Goal: Transaction & Acquisition: Book appointment/travel/reservation

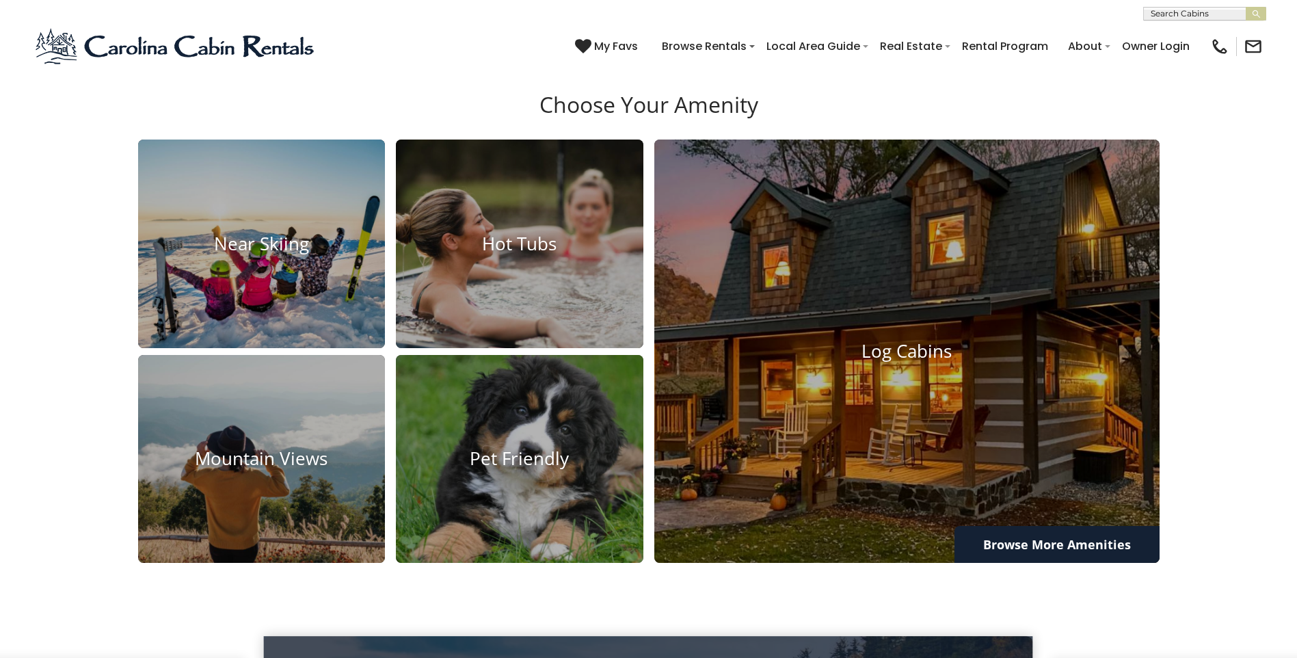
scroll to position [1162, 0]
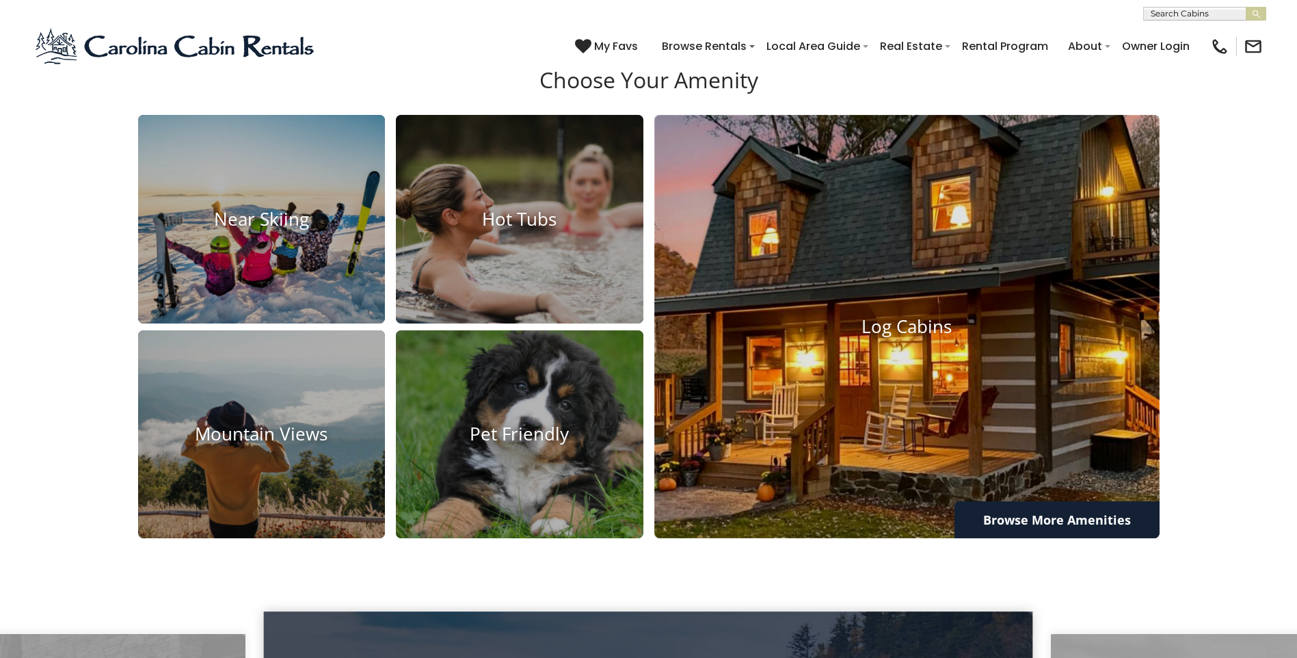
click at [948, 390] on img at bounding box center [907, 327] width 556 height 466
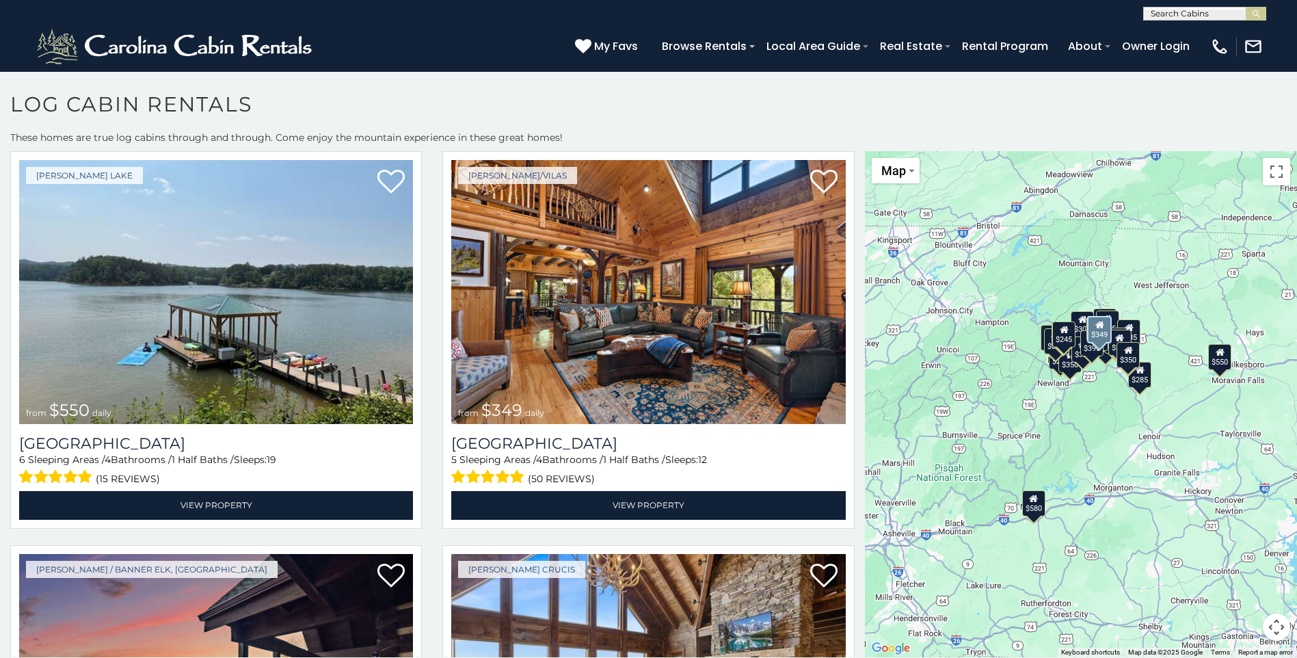
scroll to position [410, 0]
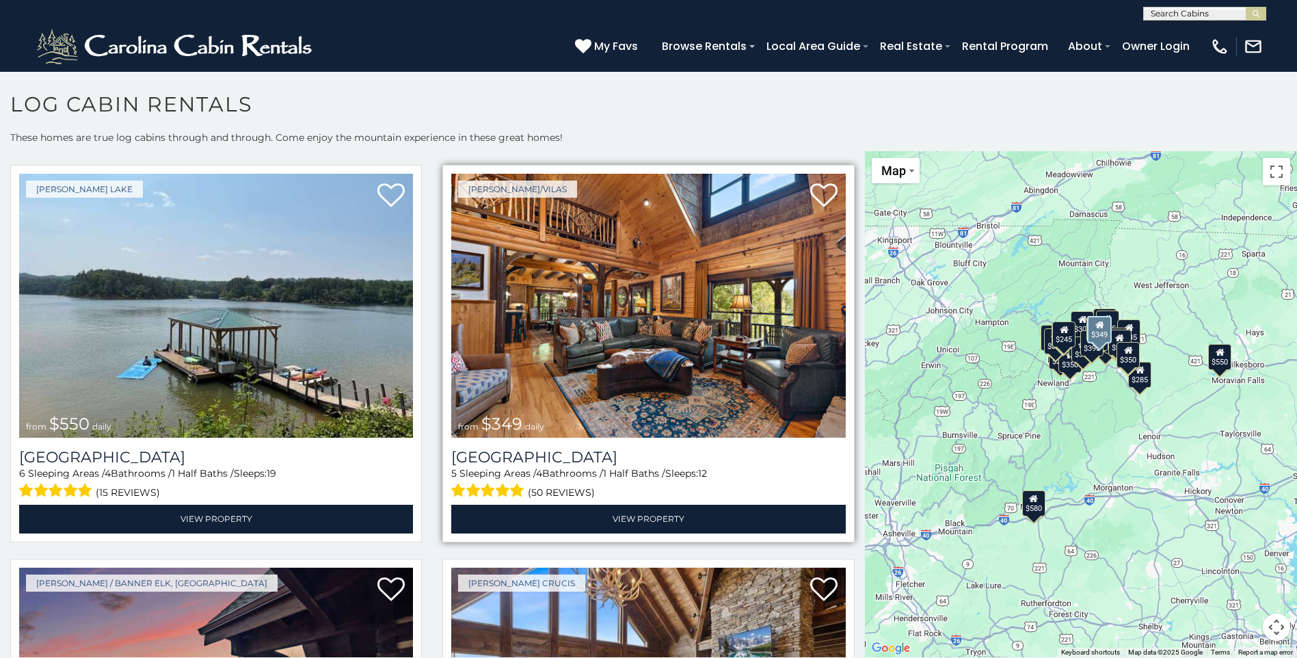
click at [684, 304] on img at bounding box center [648, 306] width 394 height 264
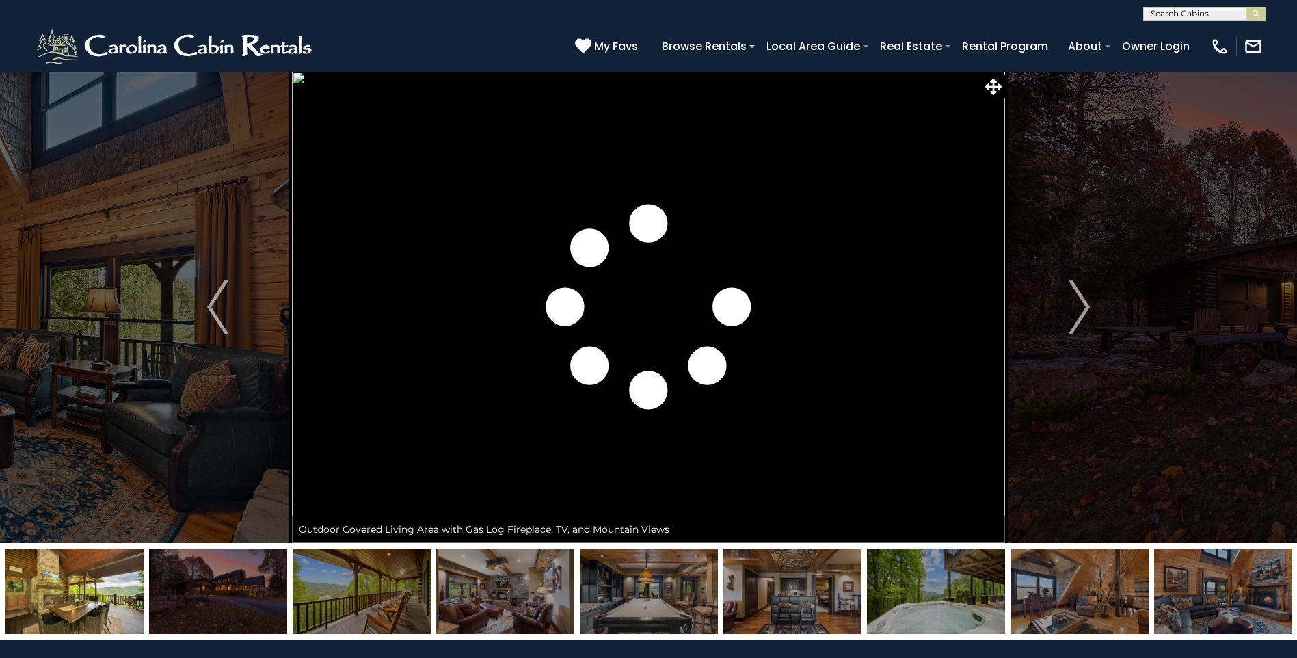
click at [1086, 306] on img "Next" at bounding box center [1079, 307] width 21 height 55
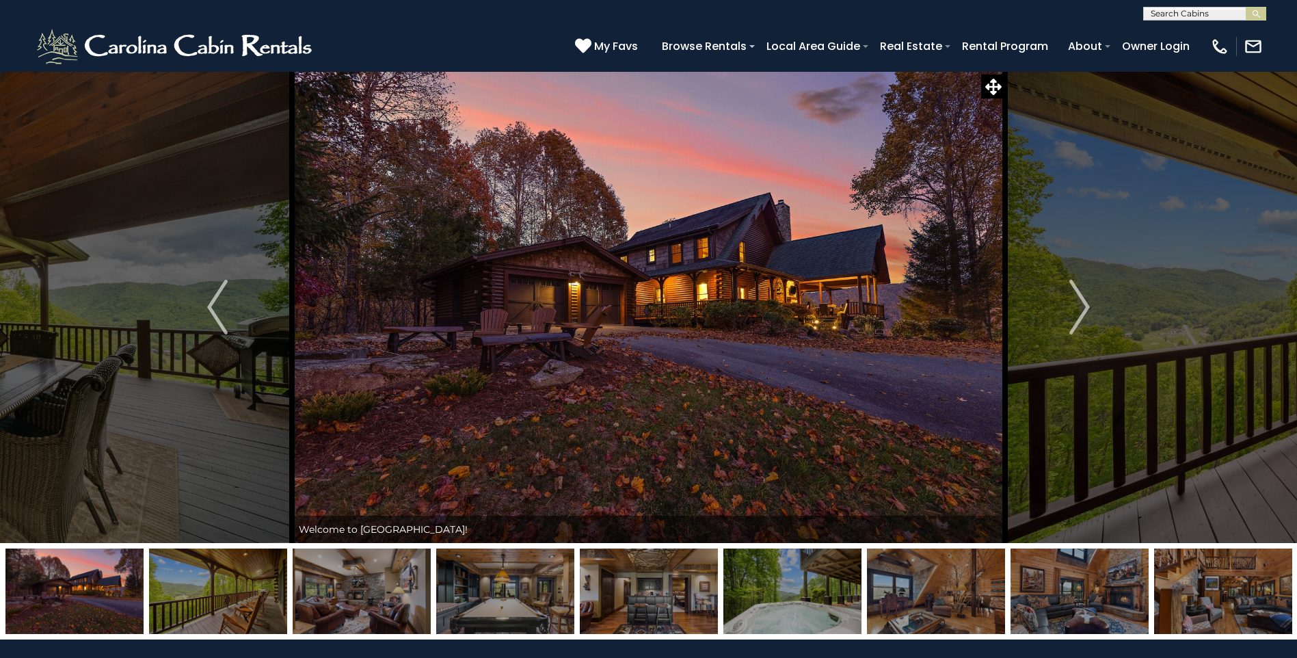
click at [1086, 306] on img "Next" at bounding box center [1079, 307] width 21 height 55
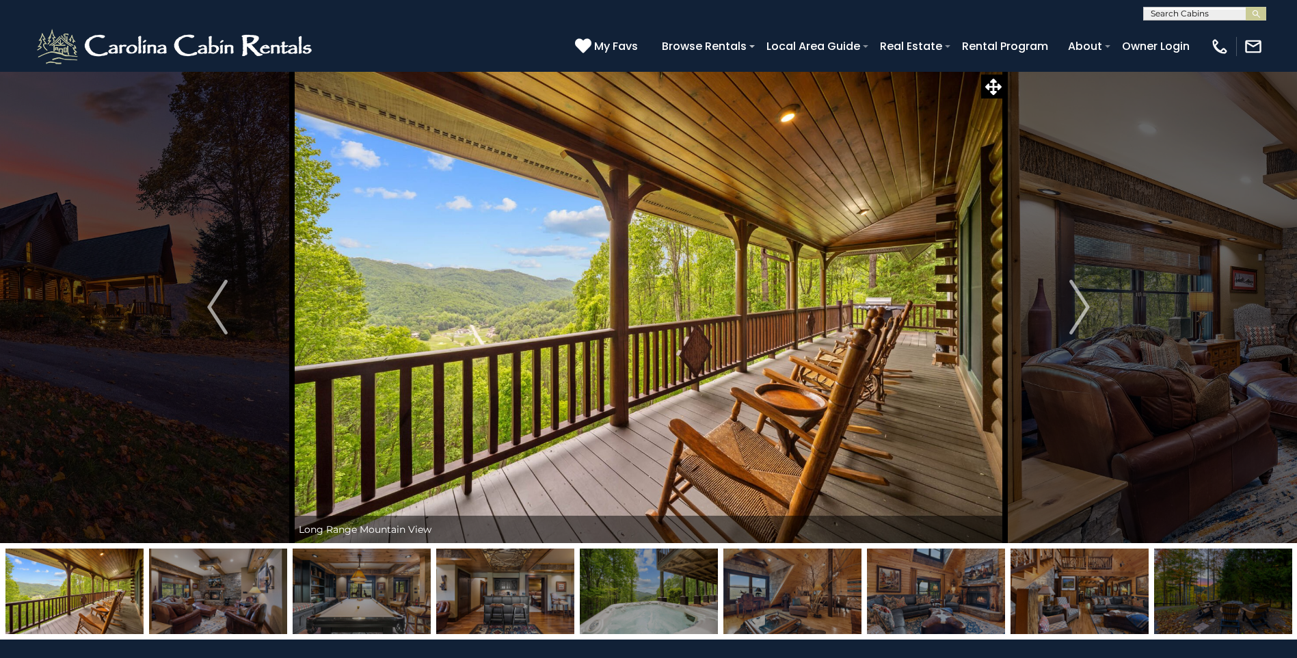
click at [1086, 306] on img "Next" at bounding box center [1079, 307] width 21 height 55
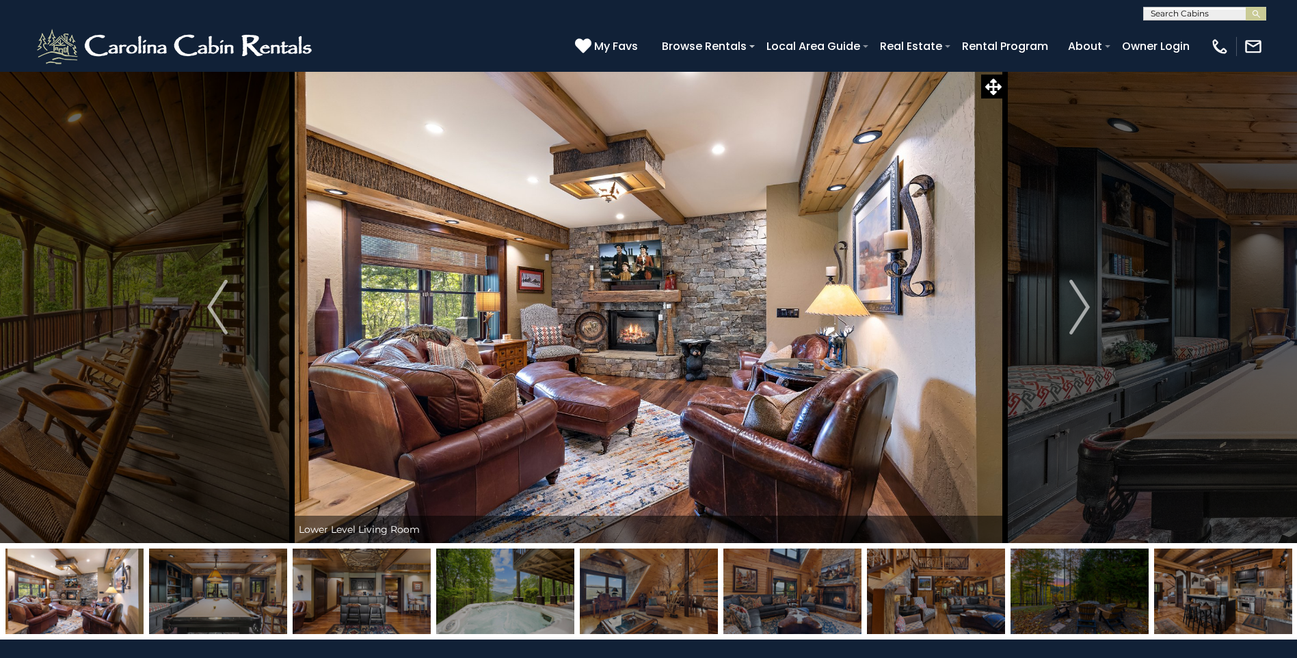
click at [1086, 306] on img "Next" at bounding box center [1079, 307] width 21 height 55
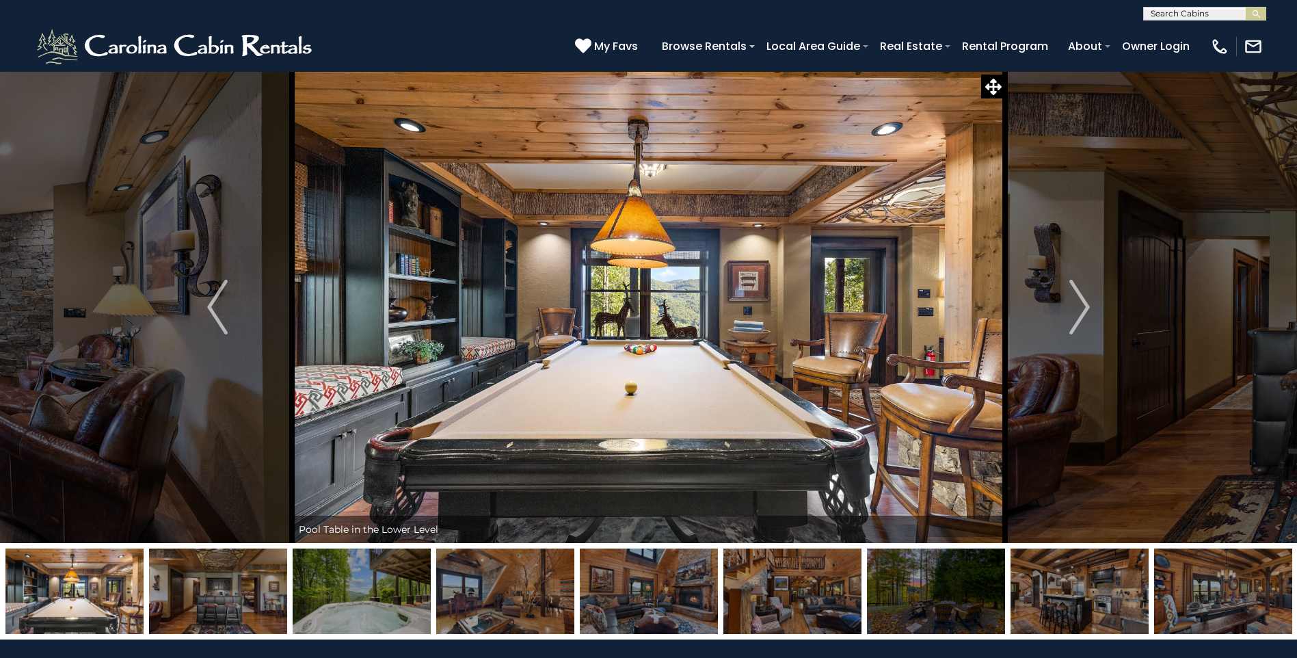
click at [1086, 306] on img "Next" at bounding box center [1079, 307] width 21 height 55
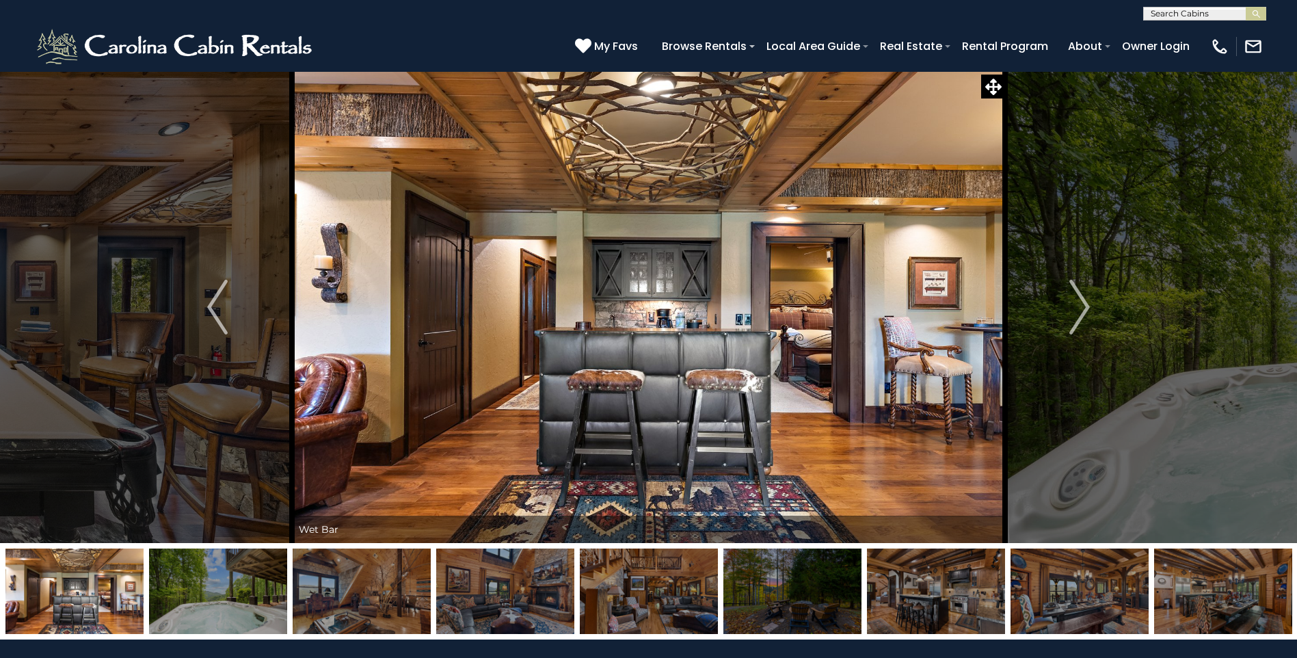
click at [1086, 306] on img "Next" at bounding box center [1079, 307] width 21 height 55
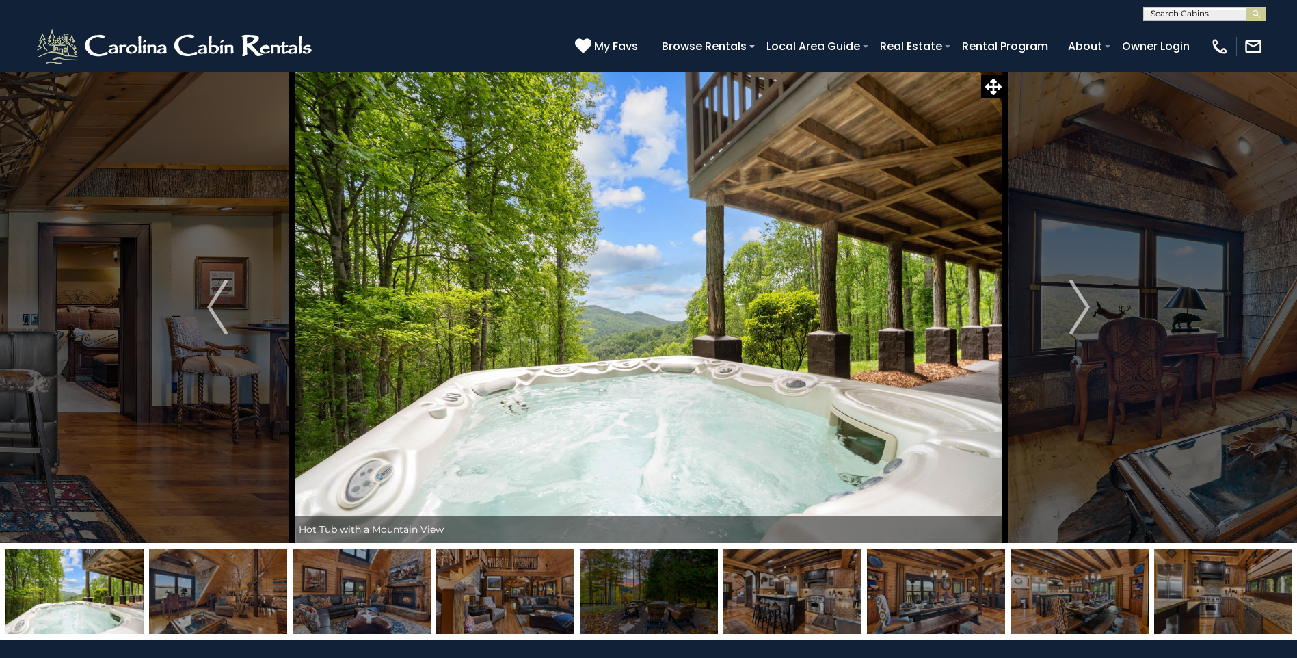
click at [1086, 306] on img "Next" at bounding box center [1079, 307] width 21 height 55
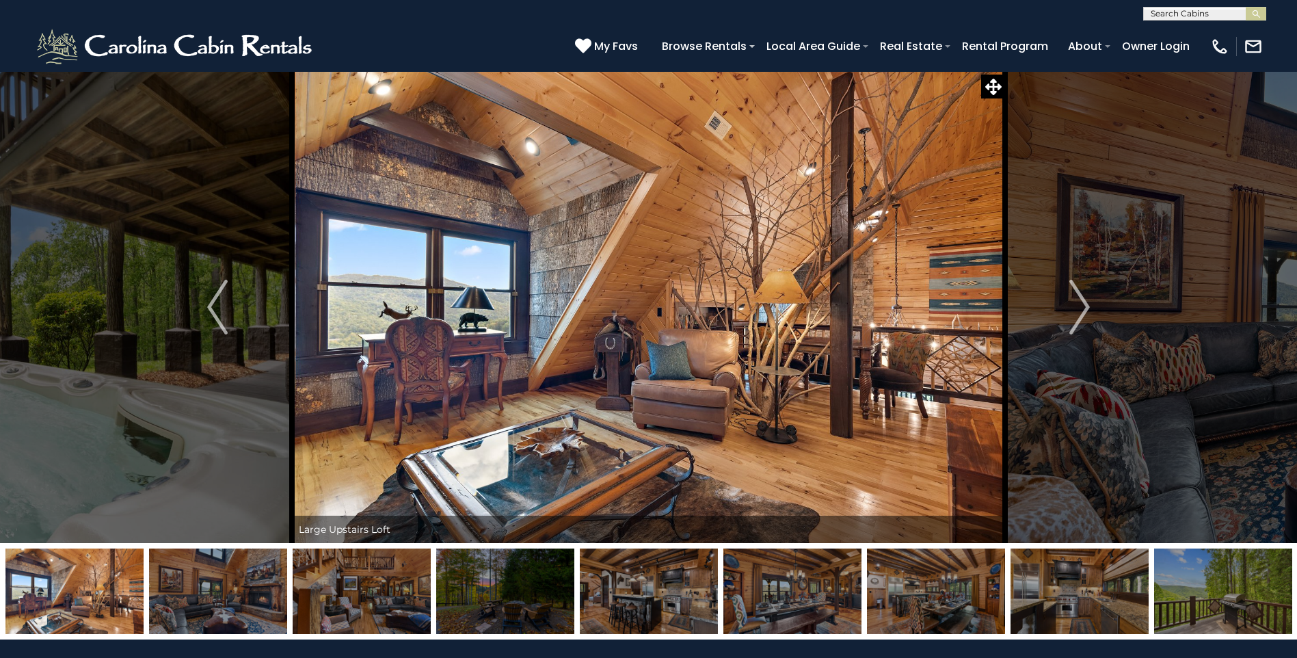
click at [1086, 306] on img "Next" at bounding box center [1079, 307] width 21 height 55
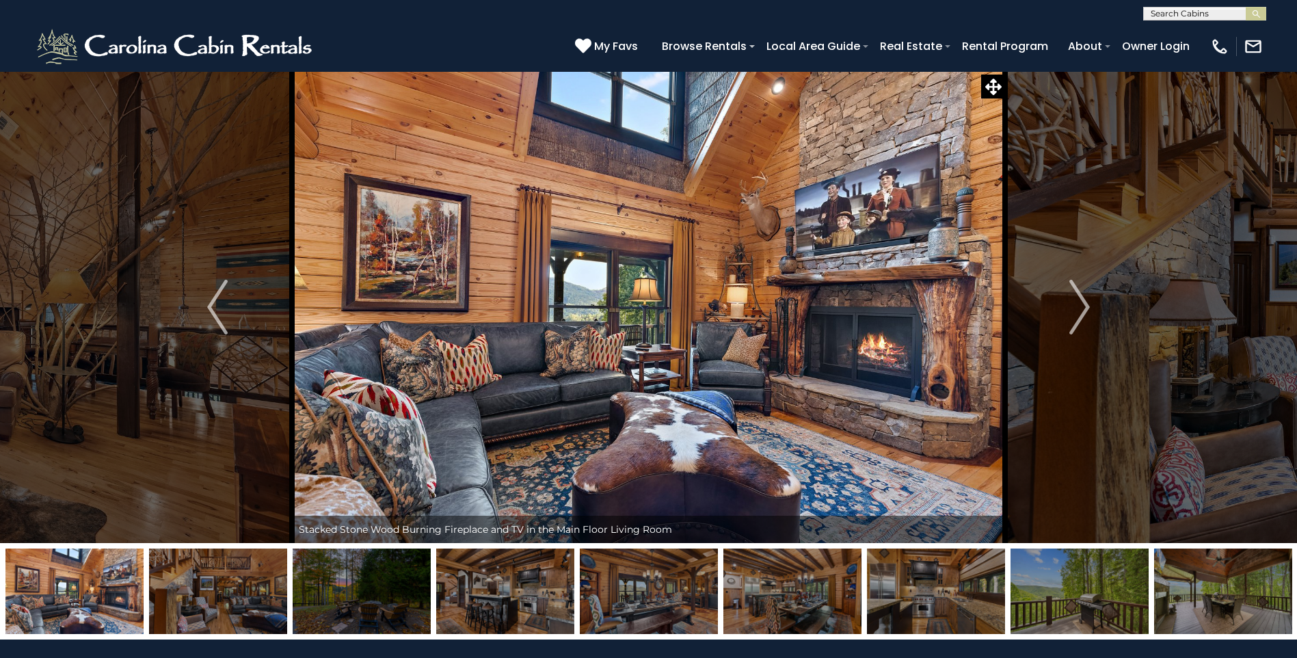
click at [1086, 306] on img "Next" at bounding box center [1079, 307] width 21 height 55
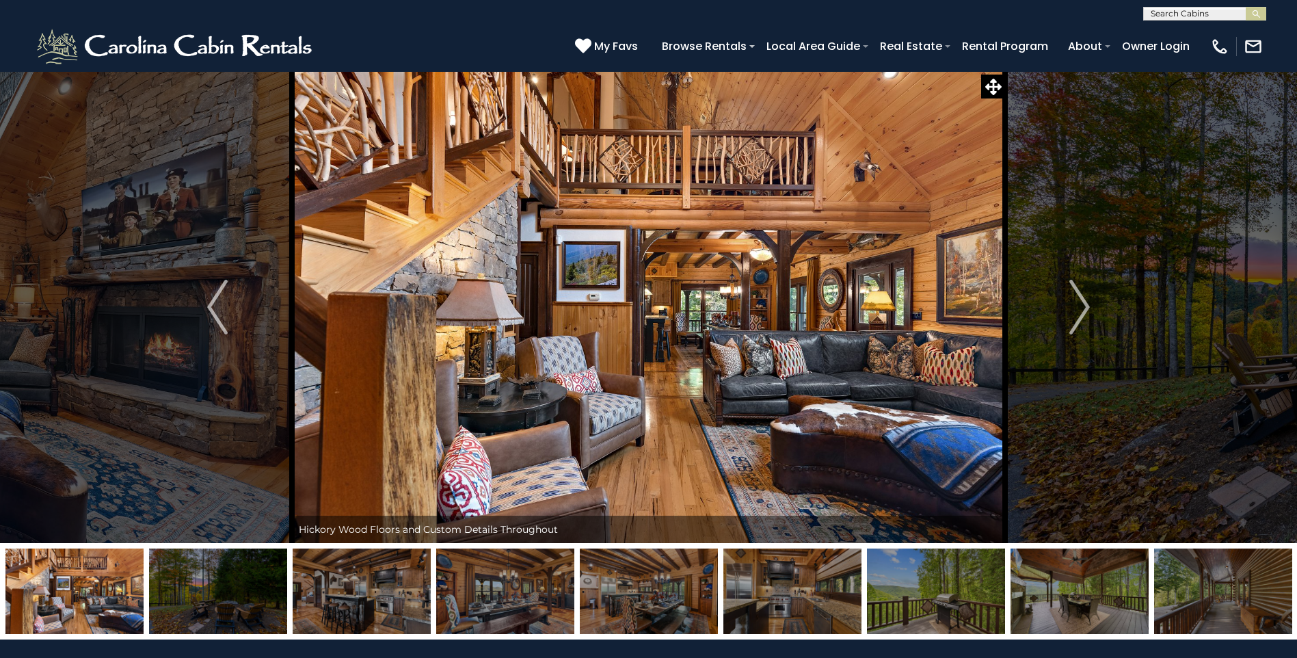
click at [1086, 306] on img "Next" at bounding box center [1079, 307] width 21 height 55
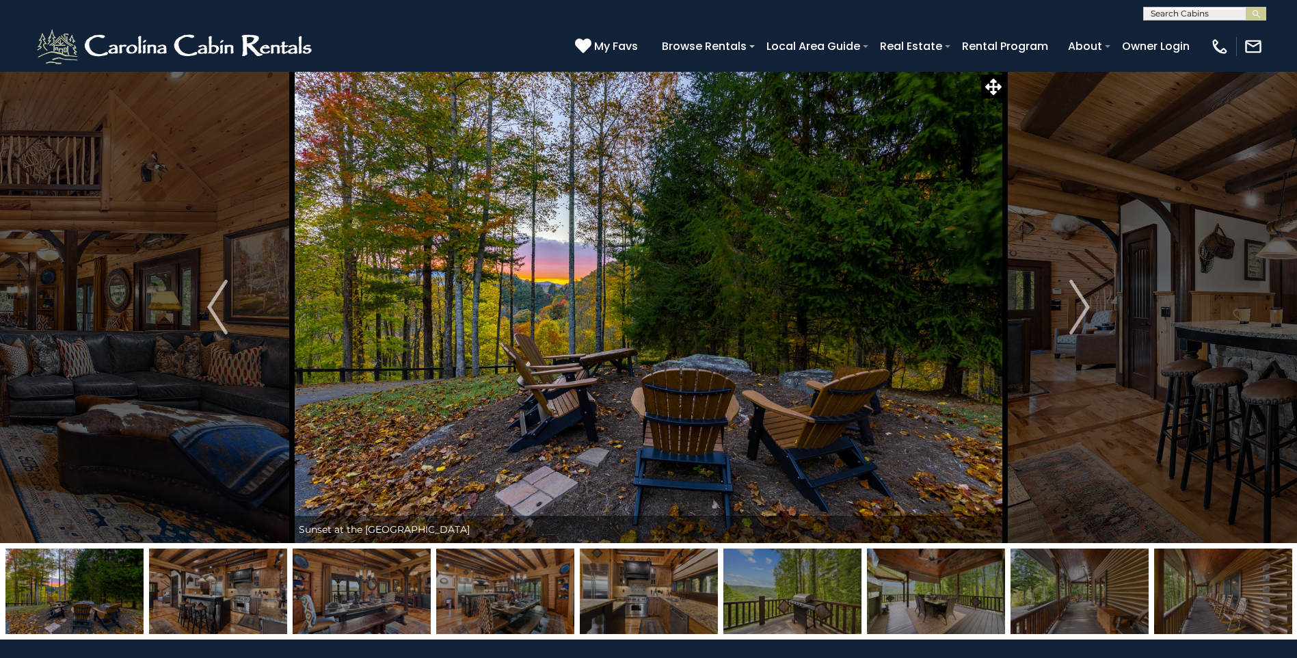
click at [1086, 306] on img "Next" at bounding box center [1079, 307] width 21 height 55
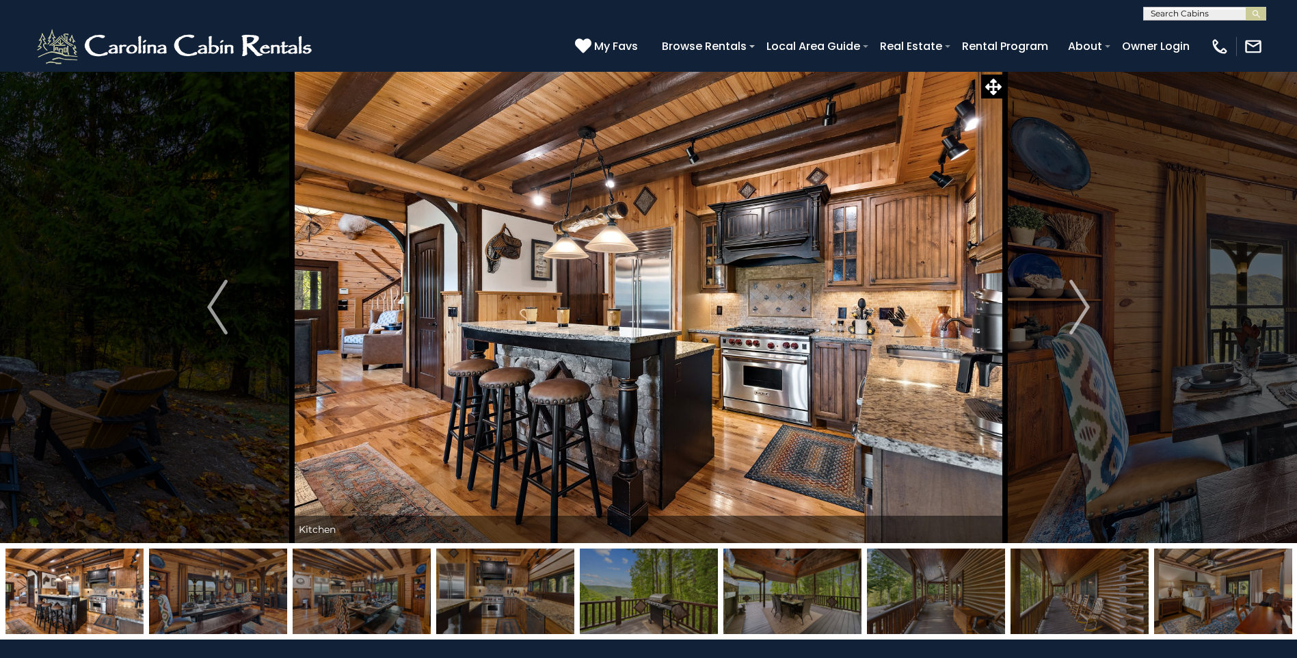
click at [1086, 306] on img "Next" at bounding box center [1079, 307] width 21 height 55
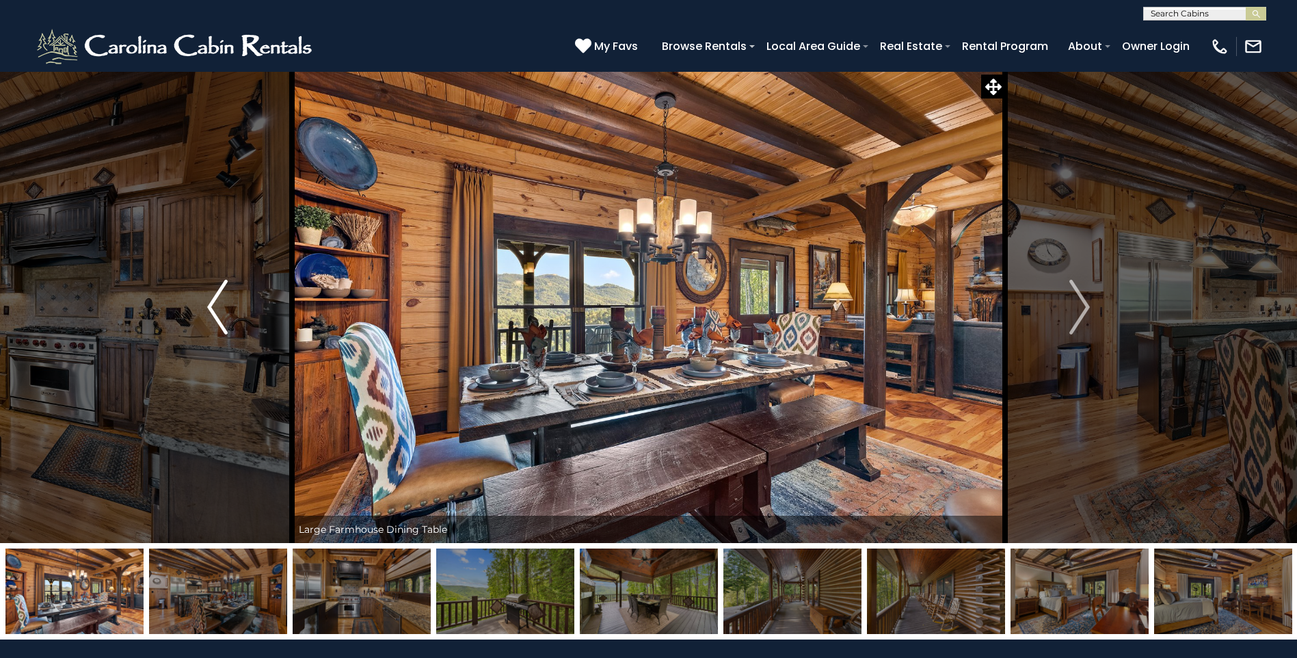
click at [218, 304] on img "Previous" at bounding box center [217, 307] width 21 height 55
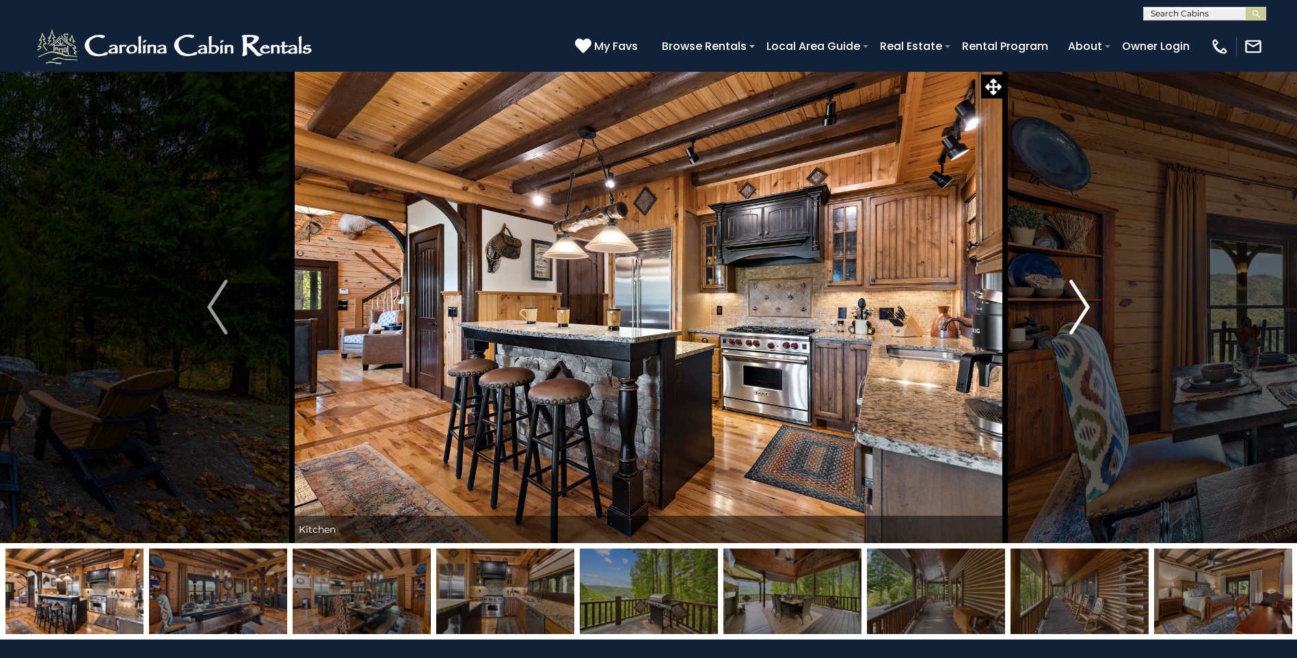
click at [1075, 308] on img "Next" at bounding box center [1079, 307] width 21 height 55
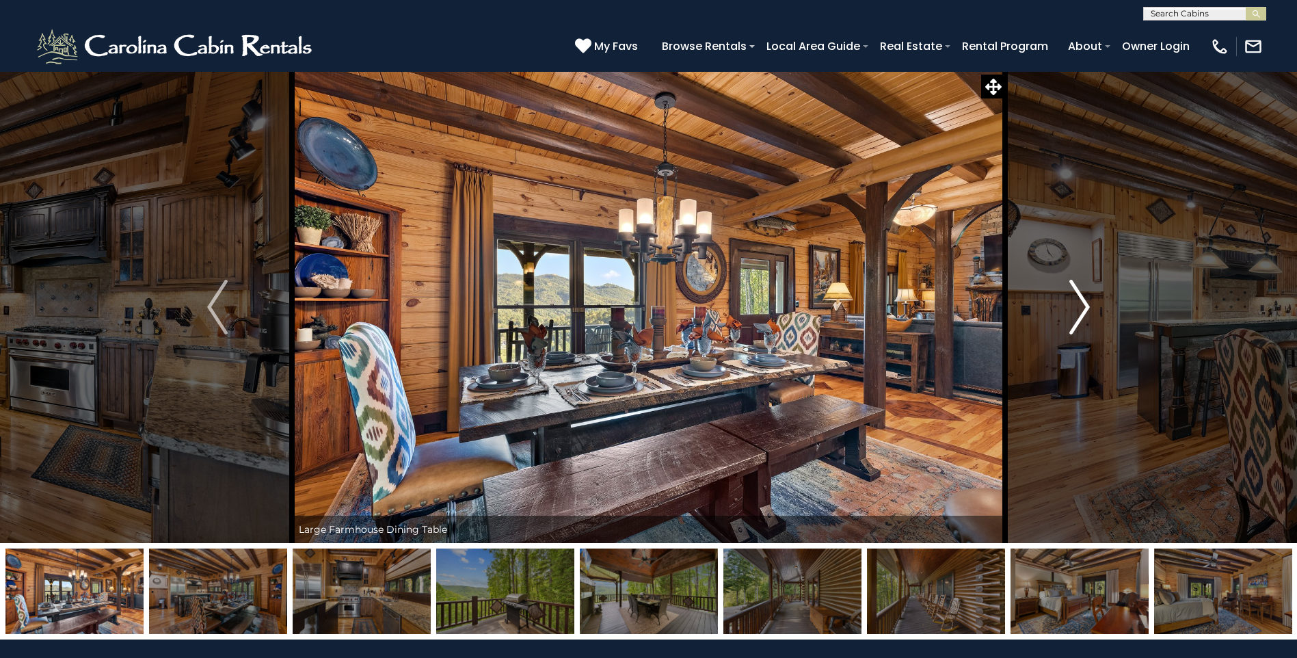
click at [1075, 308] on img "Next" at bounding box center [1079, 307] width 21 height 55
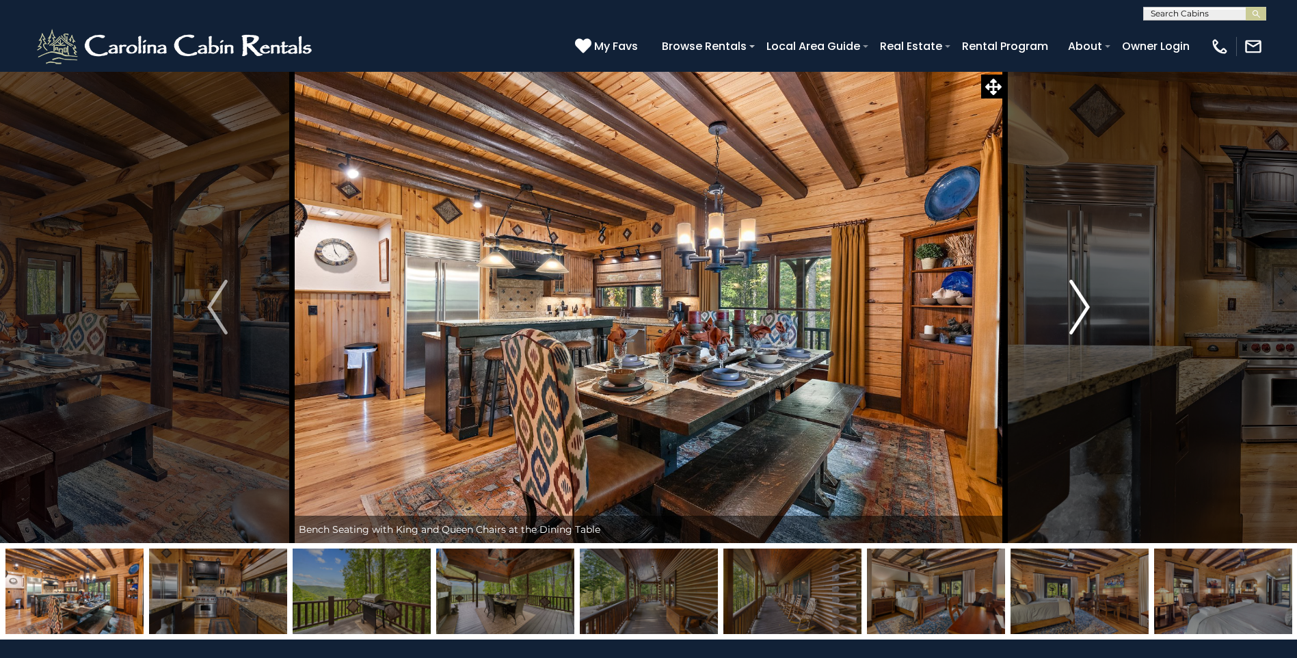
click at [1075, 308] on img "Next" at bounding box center [1079, 307] width 21 height 55
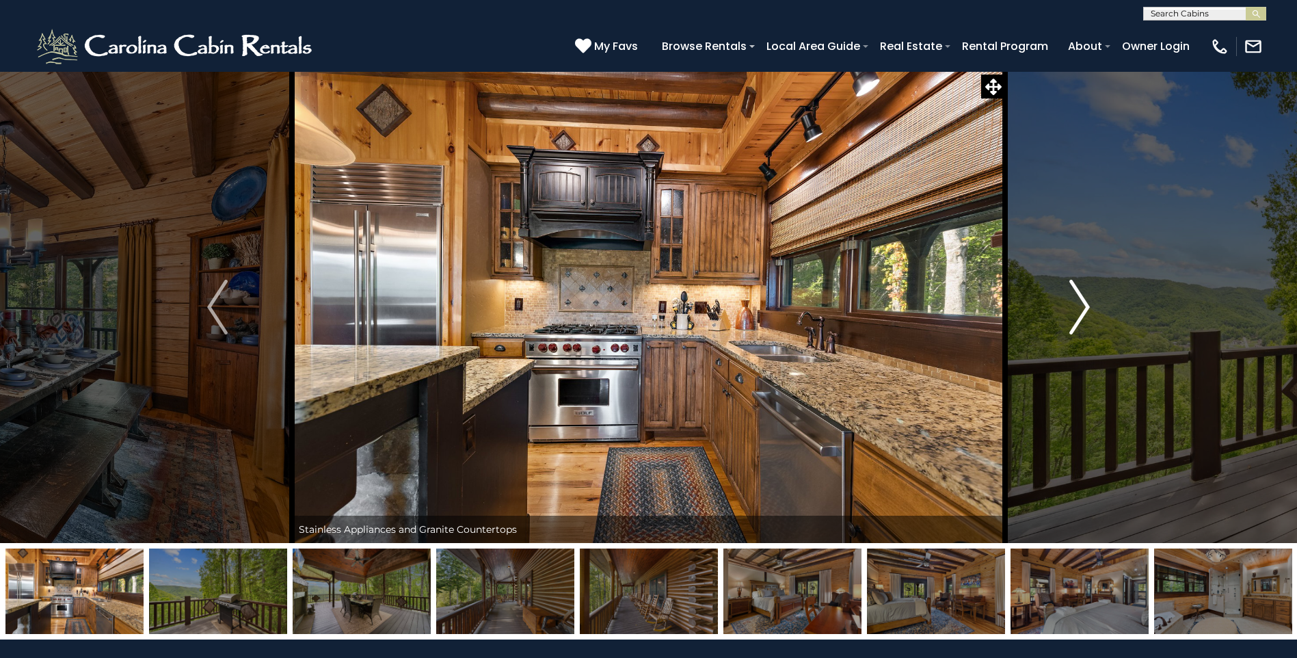
click at [1075, 308] on img "Next" at bounding box center [1079, 307] width 21 height 55
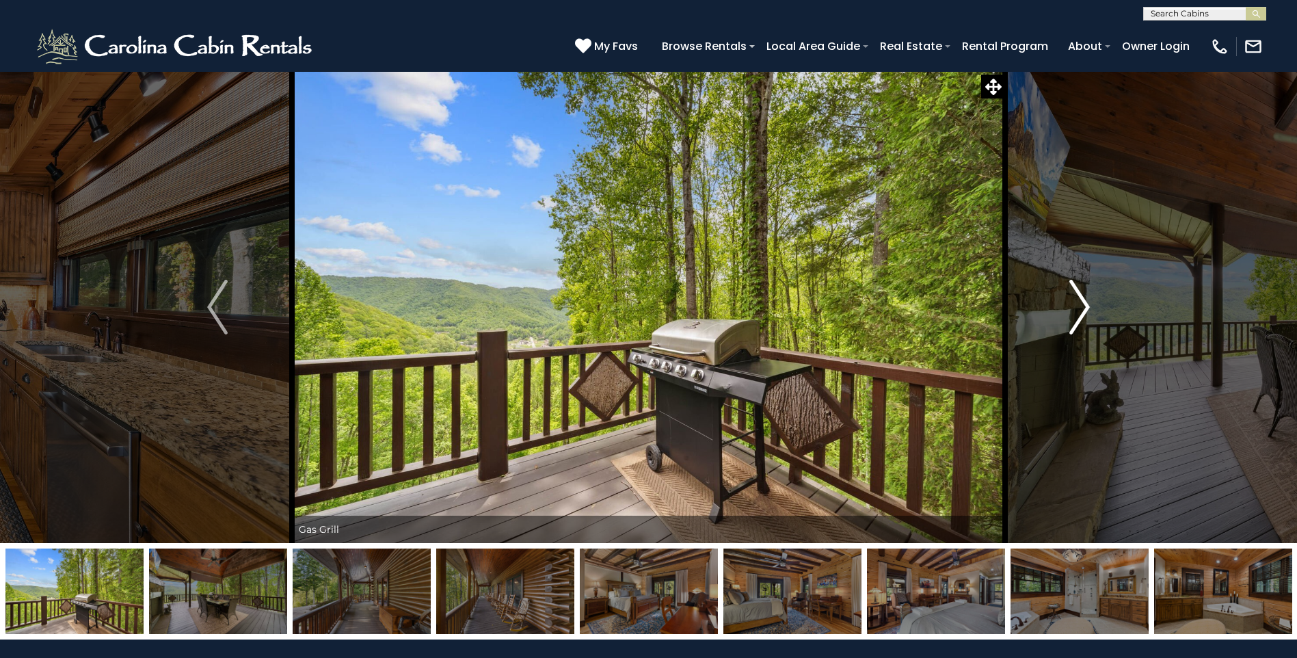
click at [1075, 308] on img "Next" at bounding box center [1079, 307] width 21 height 55
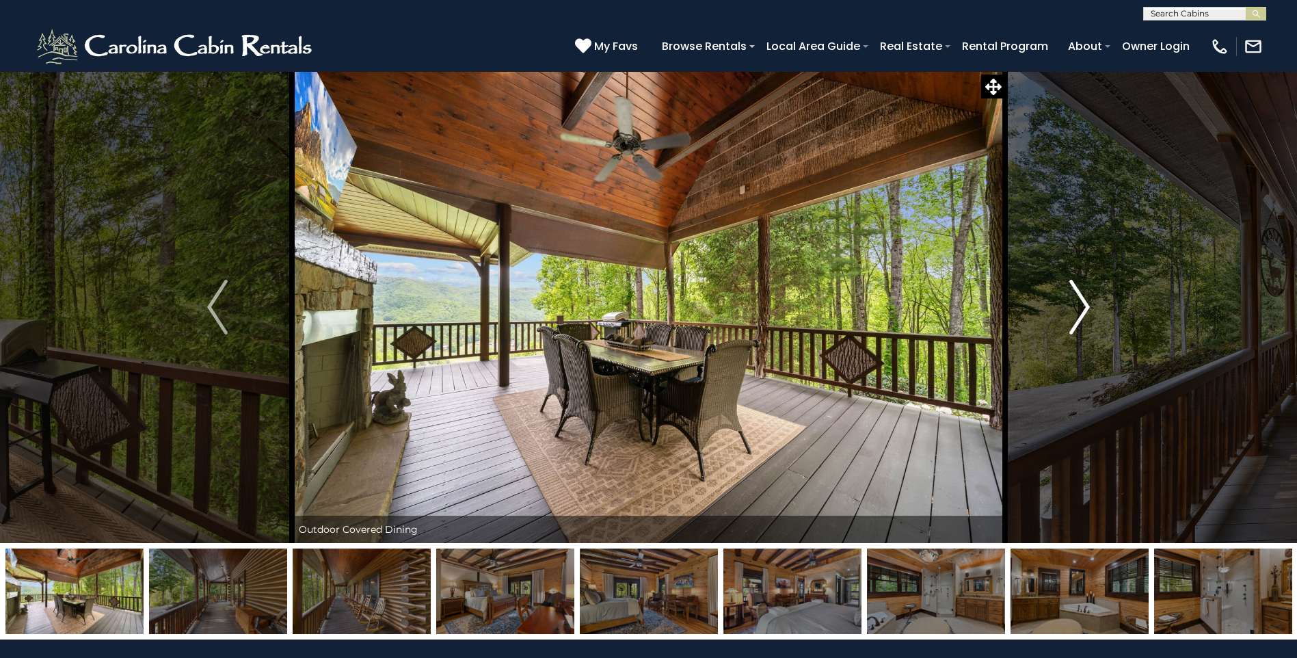
click at [1075, 308] on img "Next" at bounding box center [1079, 307] width 21 height 55
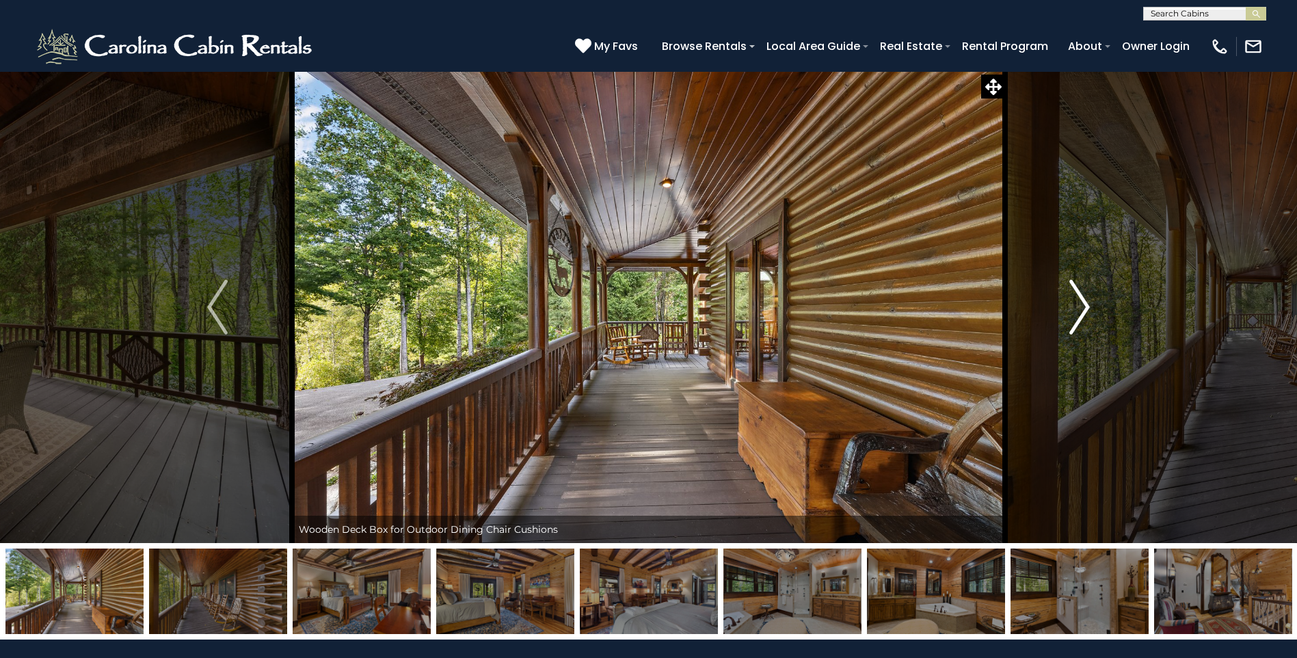
click at [1083, 310] on img "Next" at bounding box center [1079, 307] width 21 height 55
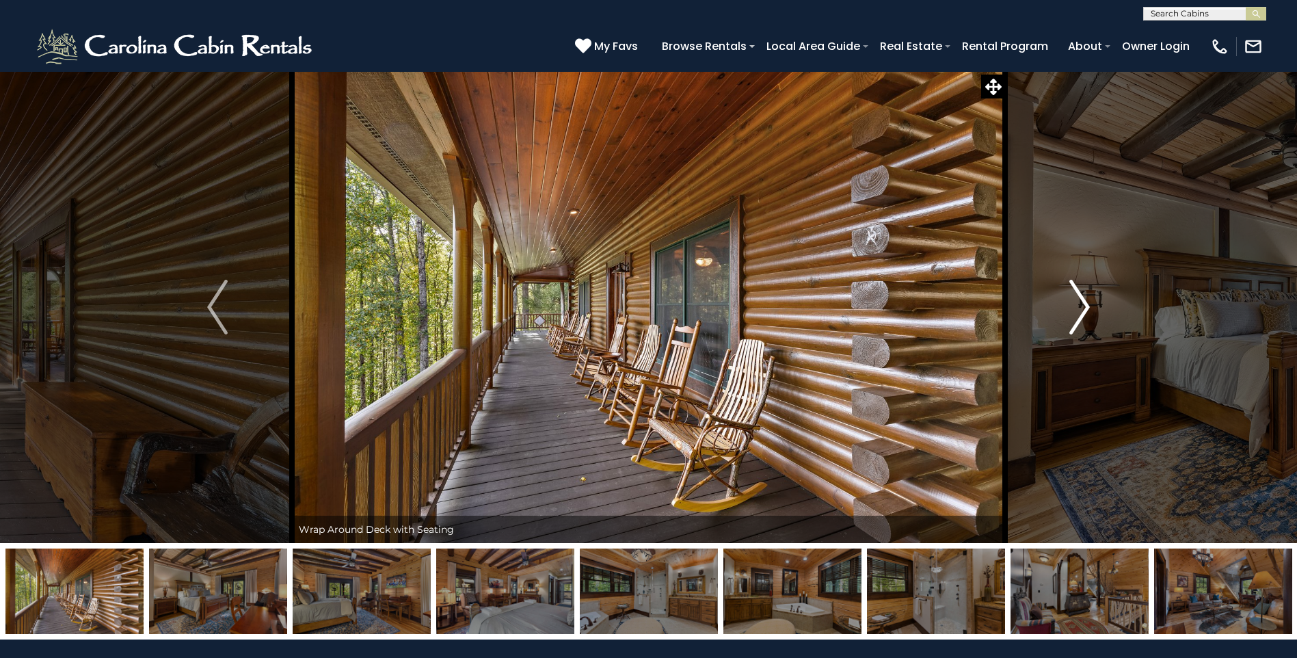
click at [1083, 310] on img "Next" at bounding box center [1079, 307] width 21 height 55
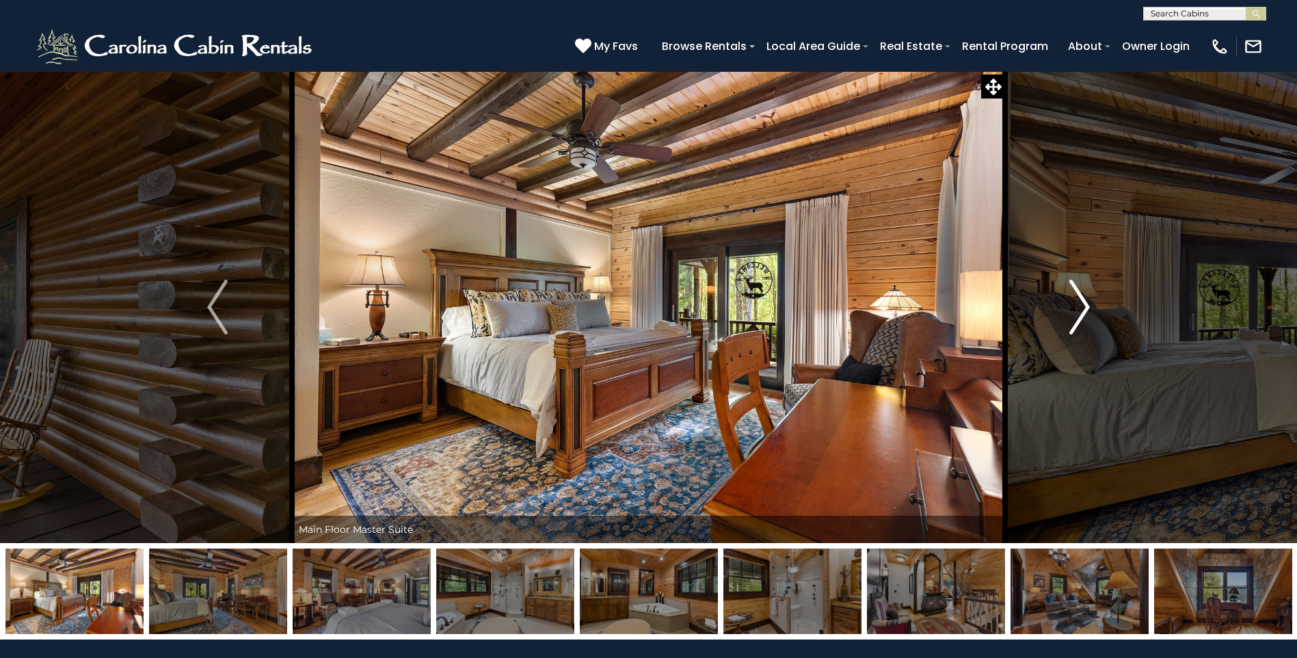
click at [1083, 310] on img "Next" at bounding box center [1079, 307] width 21 height 55
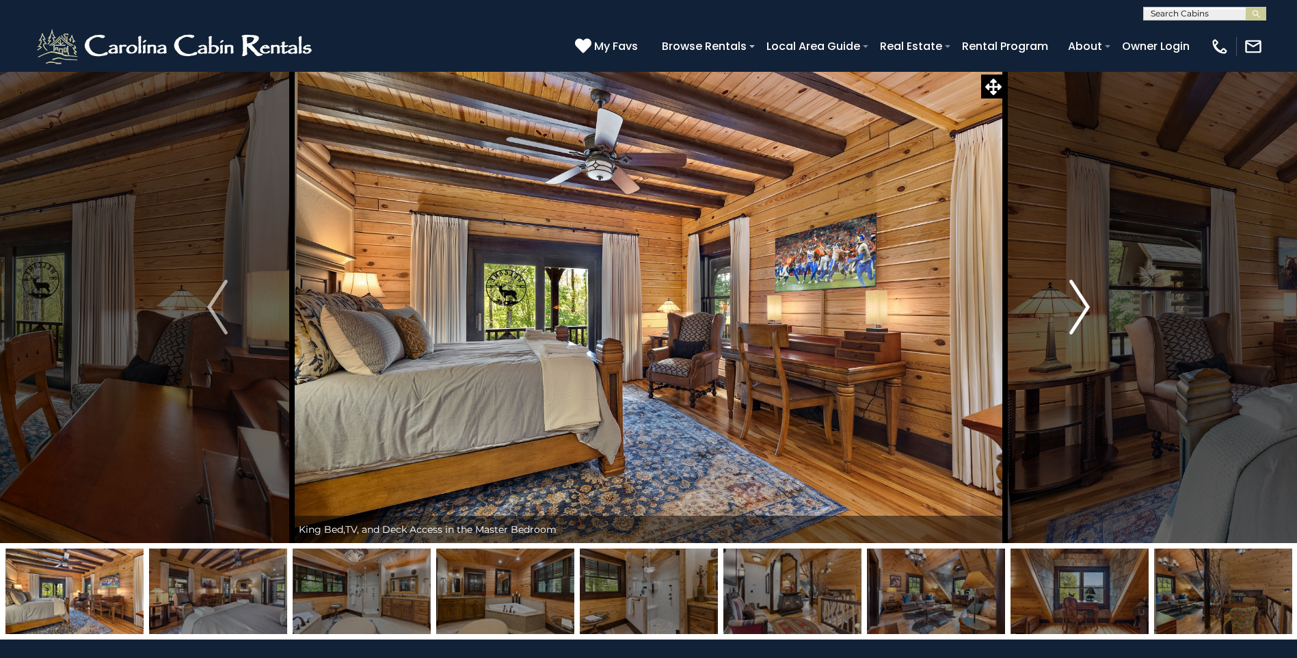
click at [1083, 310] on img "Next" at bounding box center [1079, 307] width 21 height 55
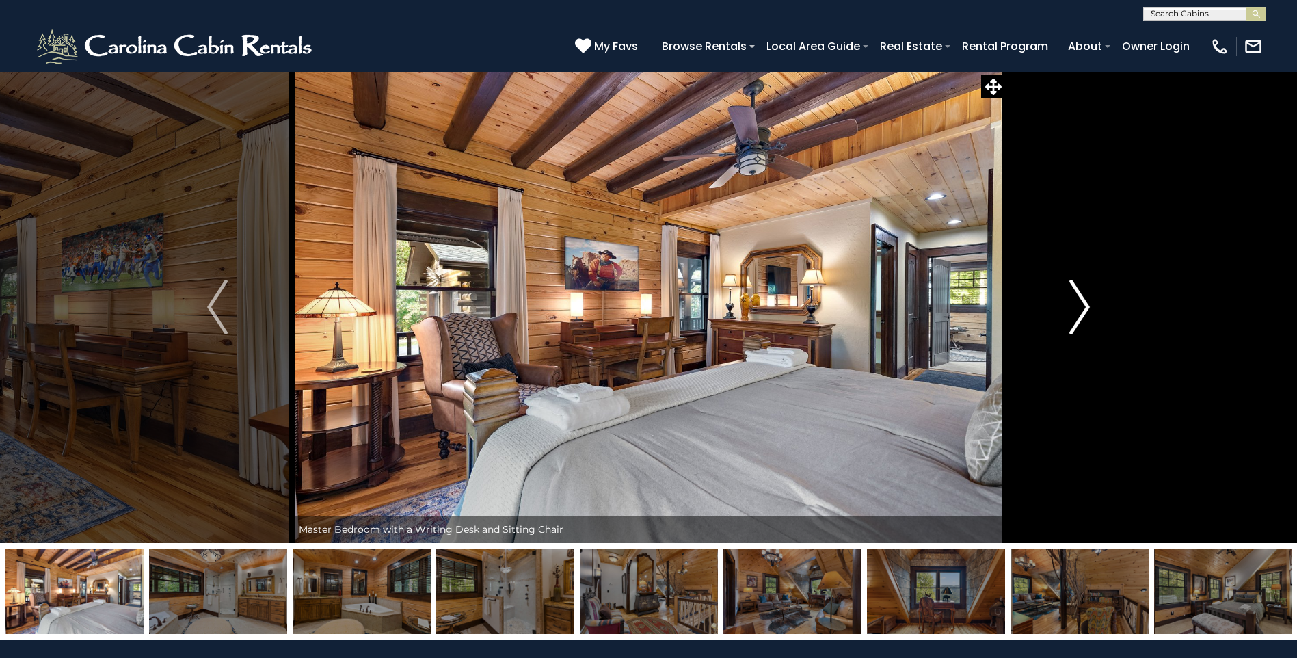
click at [1083, 310] on img "Next" at bounding box center [1079, 307] width 21 height 55
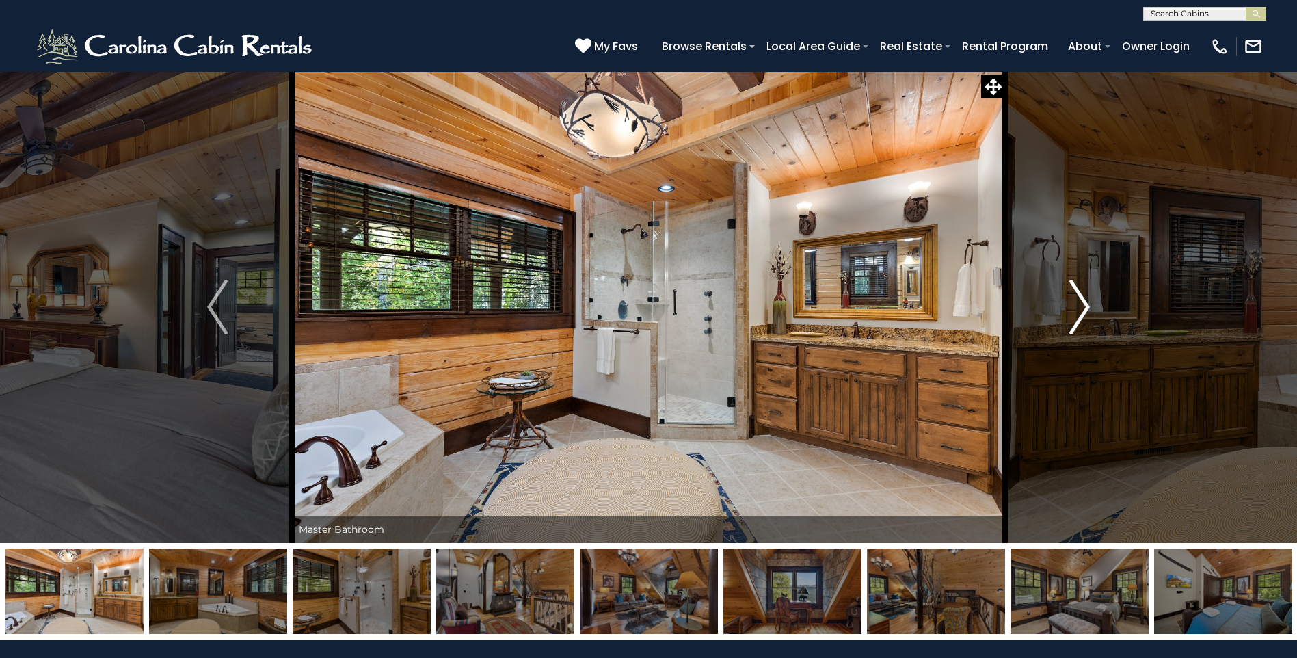
click at [1083, 310] on img "Next" at bounding box center [1079, 307] width 21 height 55
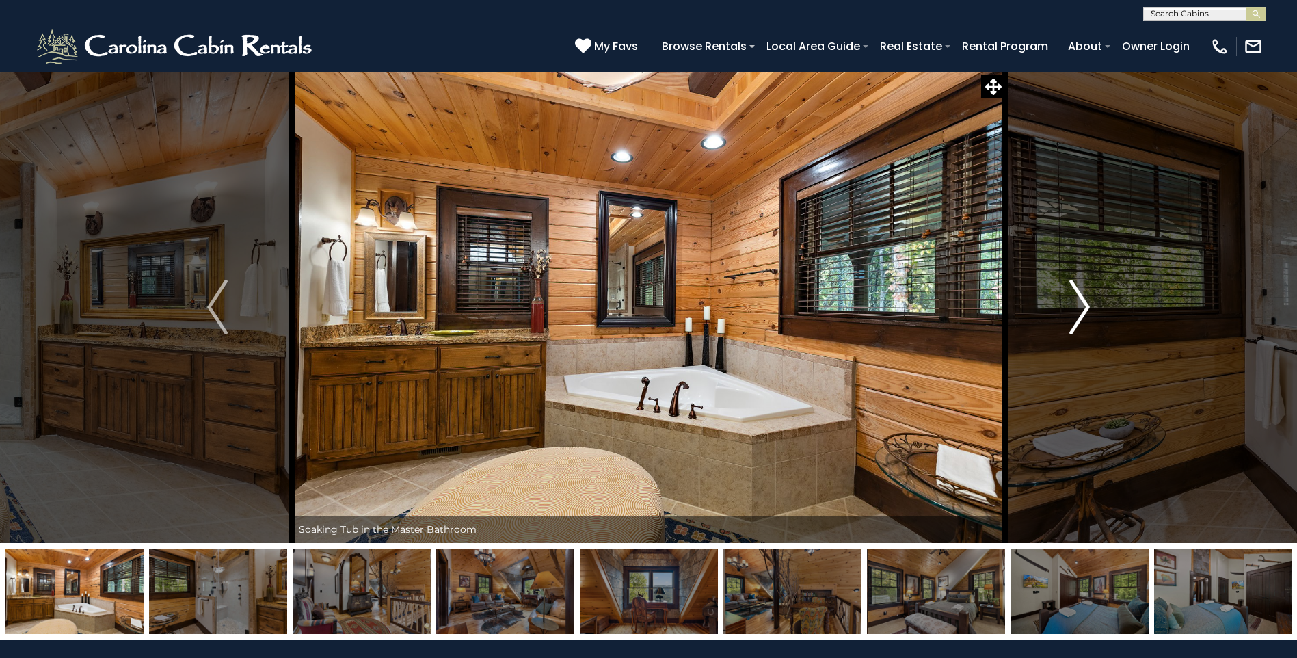
click at [1083, 310] on img "Next" at bounding box center [1079, 307] width 21 height 55
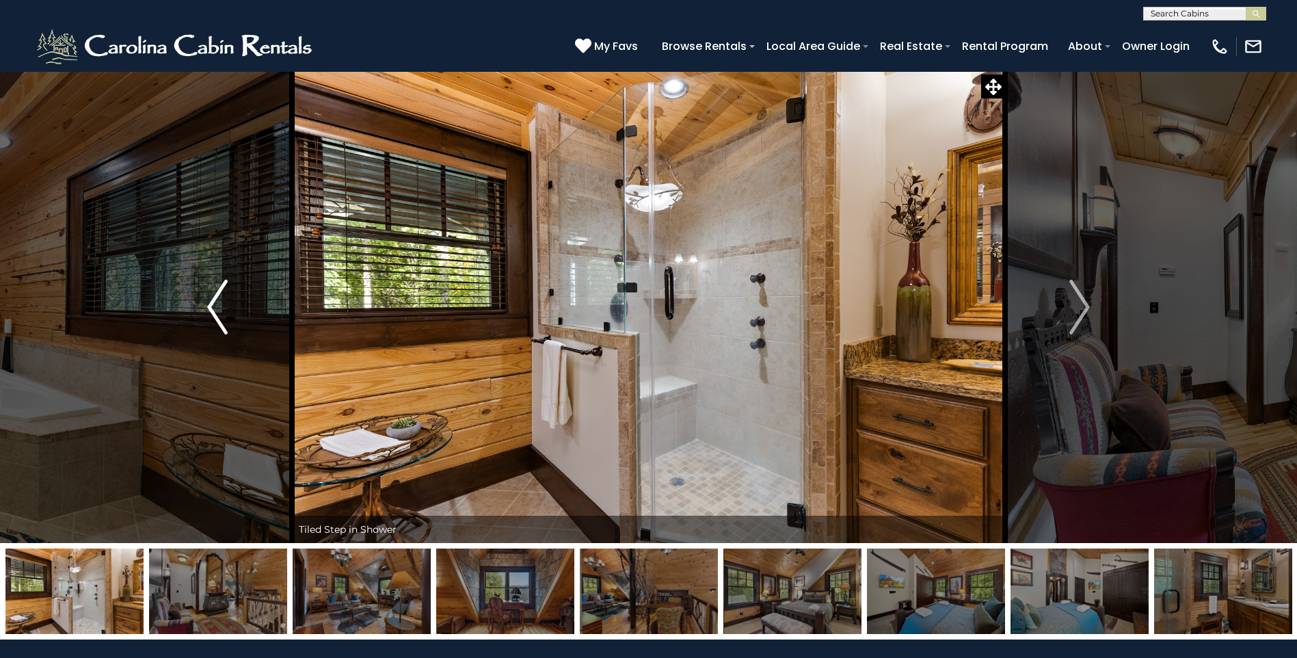
click at [217, 307] on img "Previous" at bounding box center [217, 307] width 21 height 55
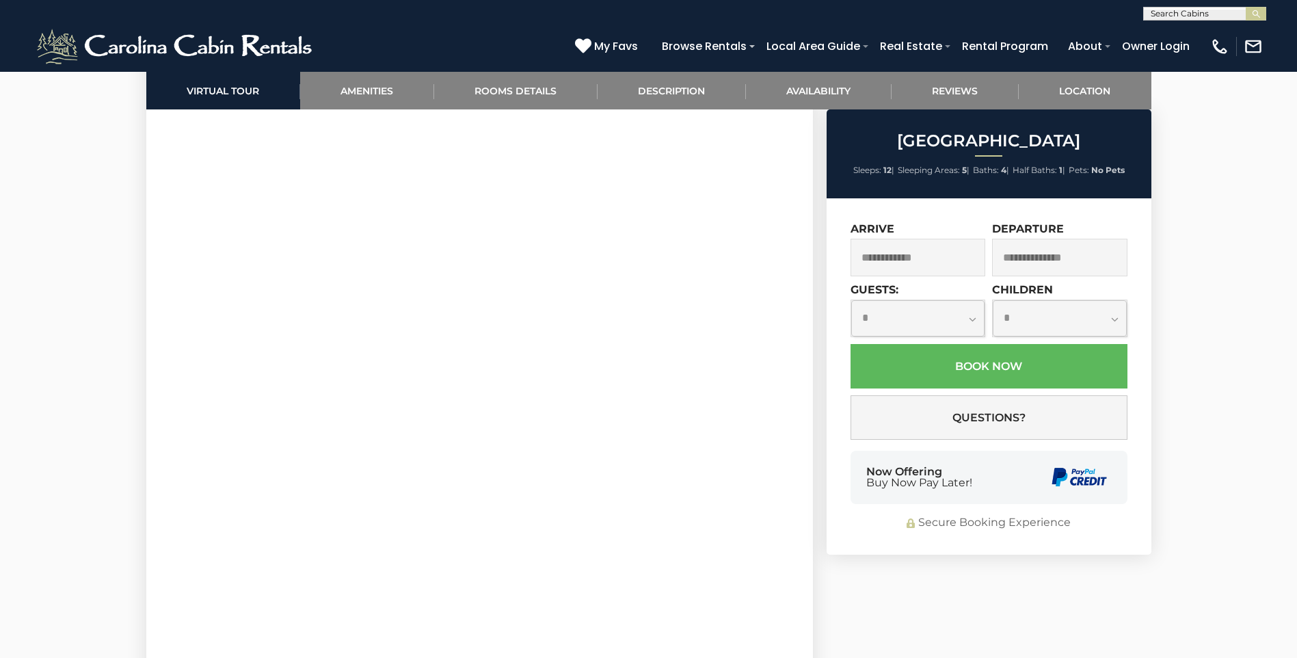
scroll to position [957, 0]
click at [944, 261] on input "text" at bounding box center [918, 258] width 135 height 38
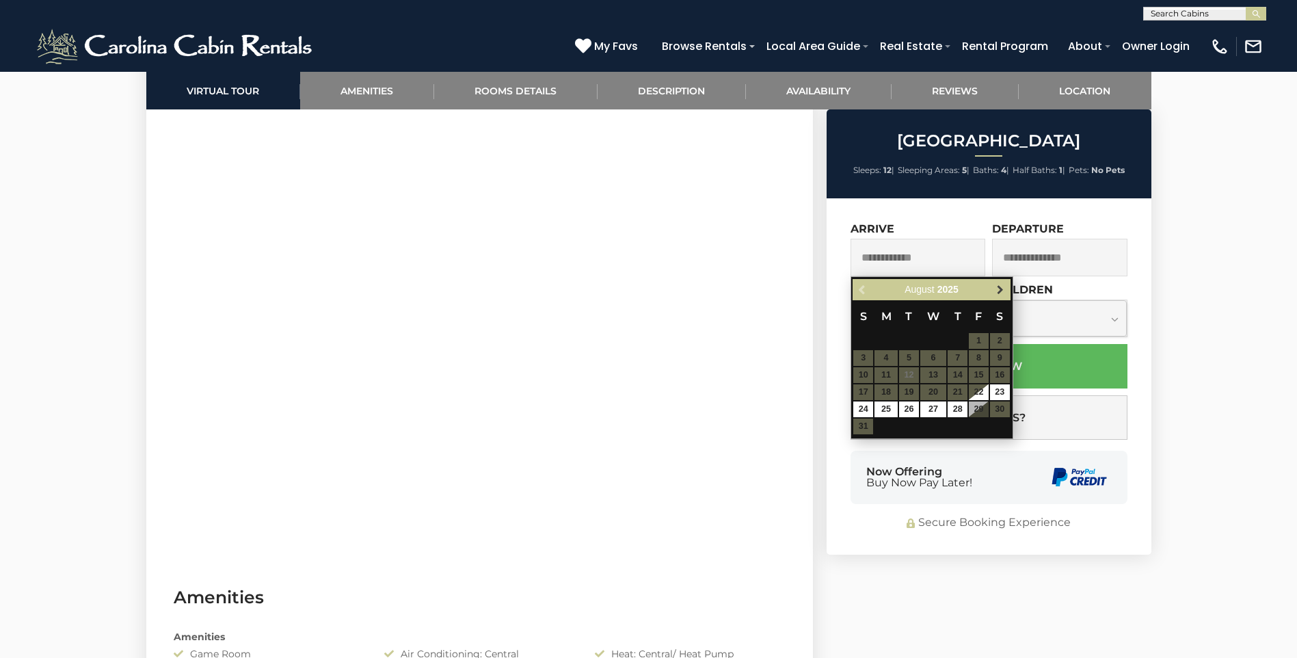
click at [999, 289] on span "Next" at bounding box center [1000, 289] width 11 height 11
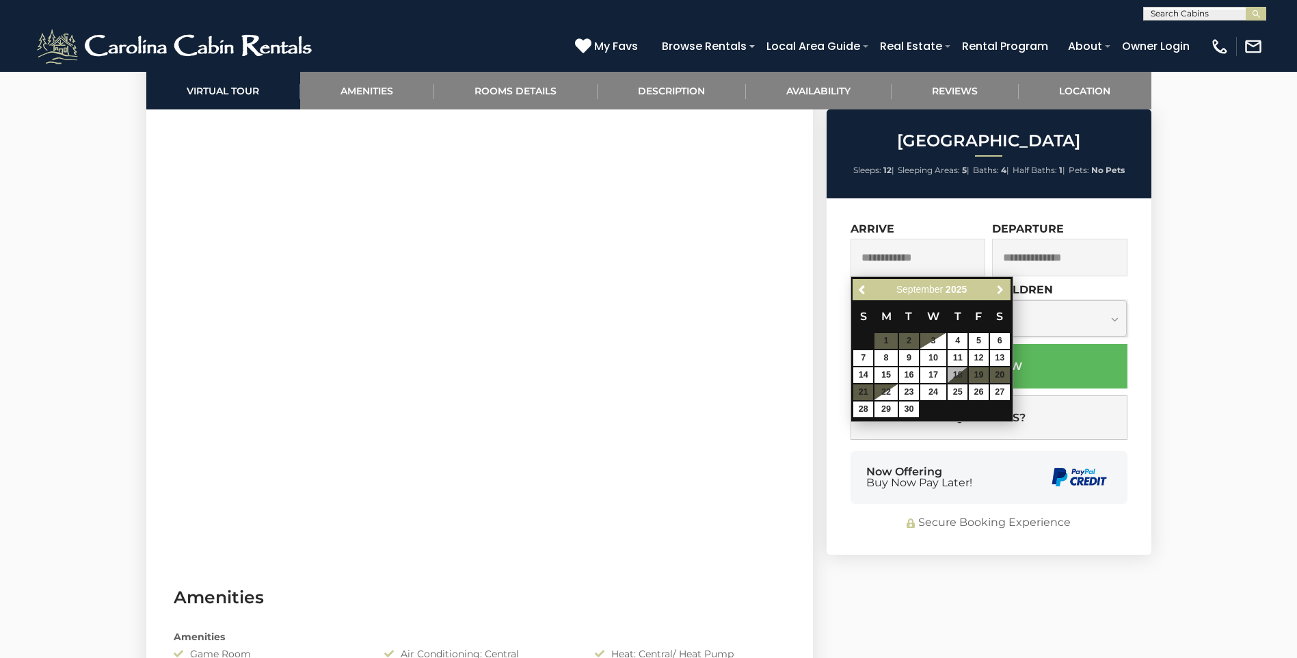
click at [999, 289] on span "Next" at bounding box center [1000, 289] width 11 height 11
click at [957, 373] on table "S M T W T F S 1 2 3 4 5 6 7 8 9 10 11 12 13 14 15 16 17 18 19 20 21 22 23 24 25…" at bounding box center [931, 359] width 157 height 118
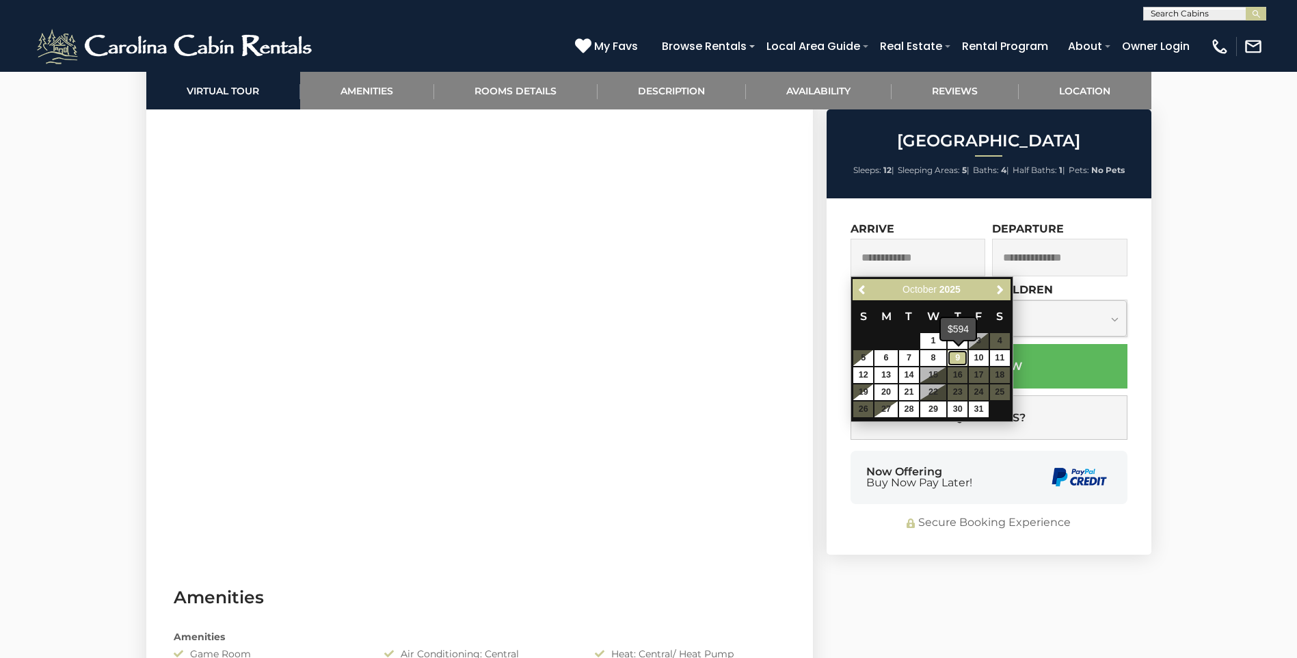
click at [957, 356] on link "9" at bounding box center [958, 358] width 20 height 16
type input "**********"
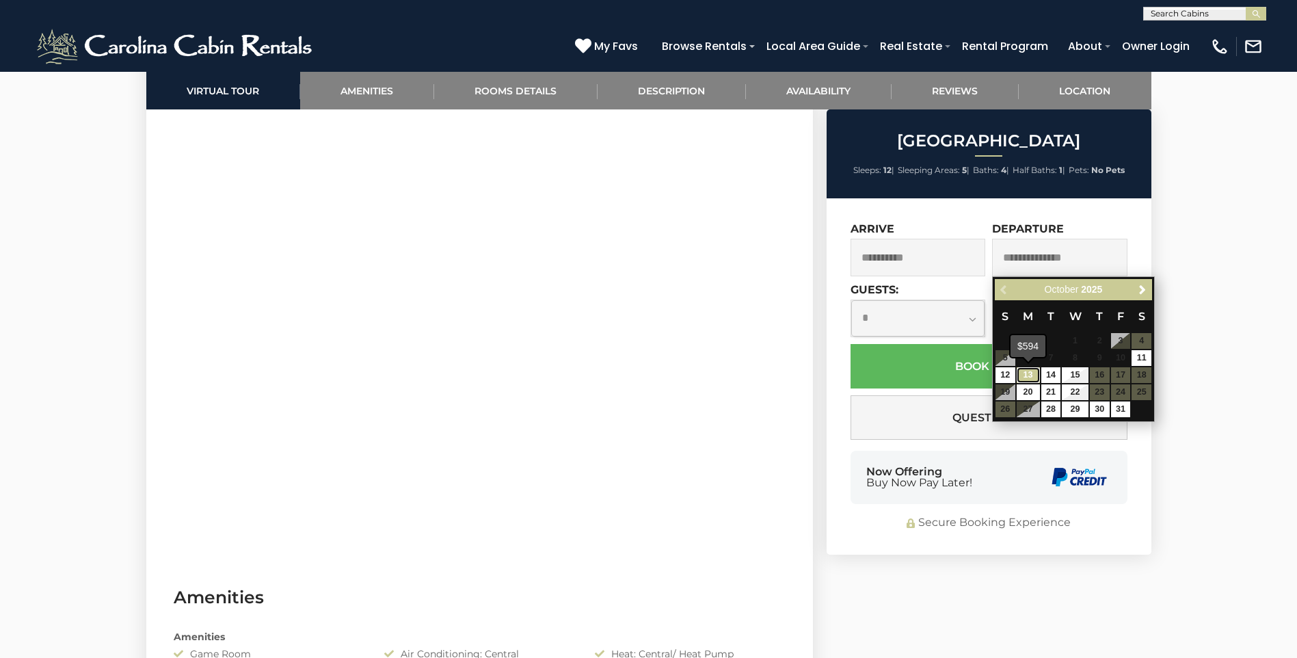
click at [1021, 372] on link "13" at bounding box center [1028, 375] width 23 height 16
type input "**********"
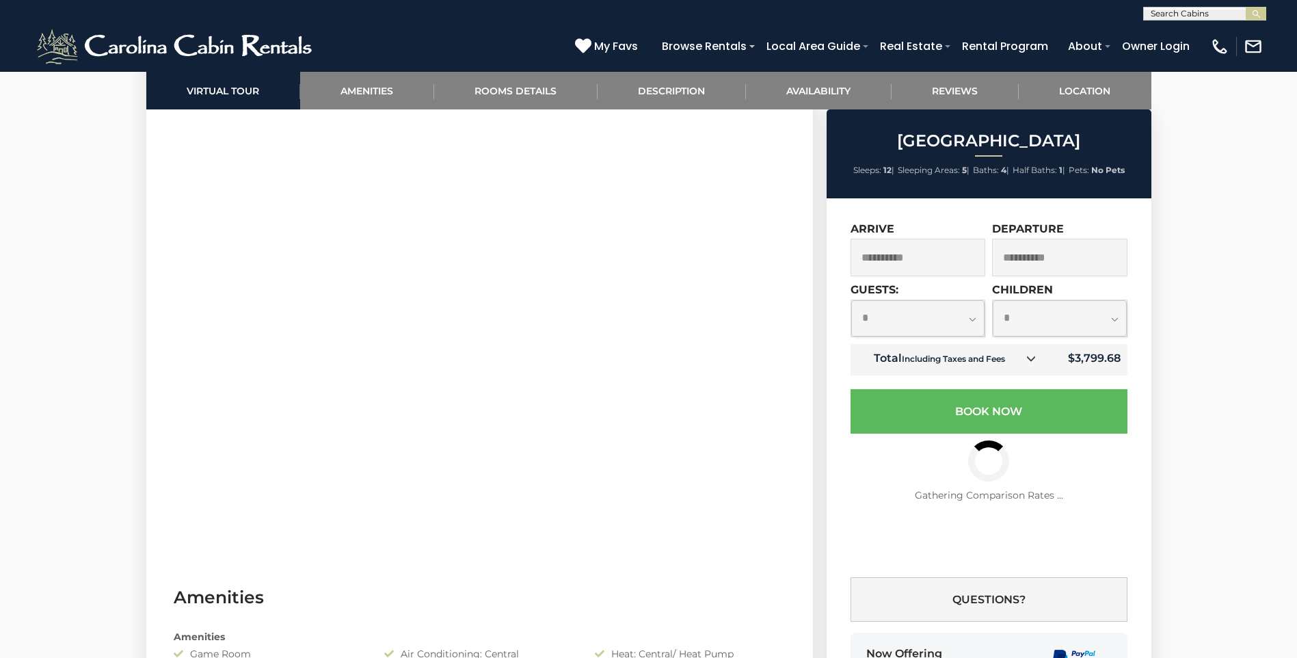
click at [974, 318] on select "**********" at bounding box center [918, 318] width 134 height 36
select select "*"
click at [851, 300] on select "**********" at bounding box center [918, 318] width 134 height 36
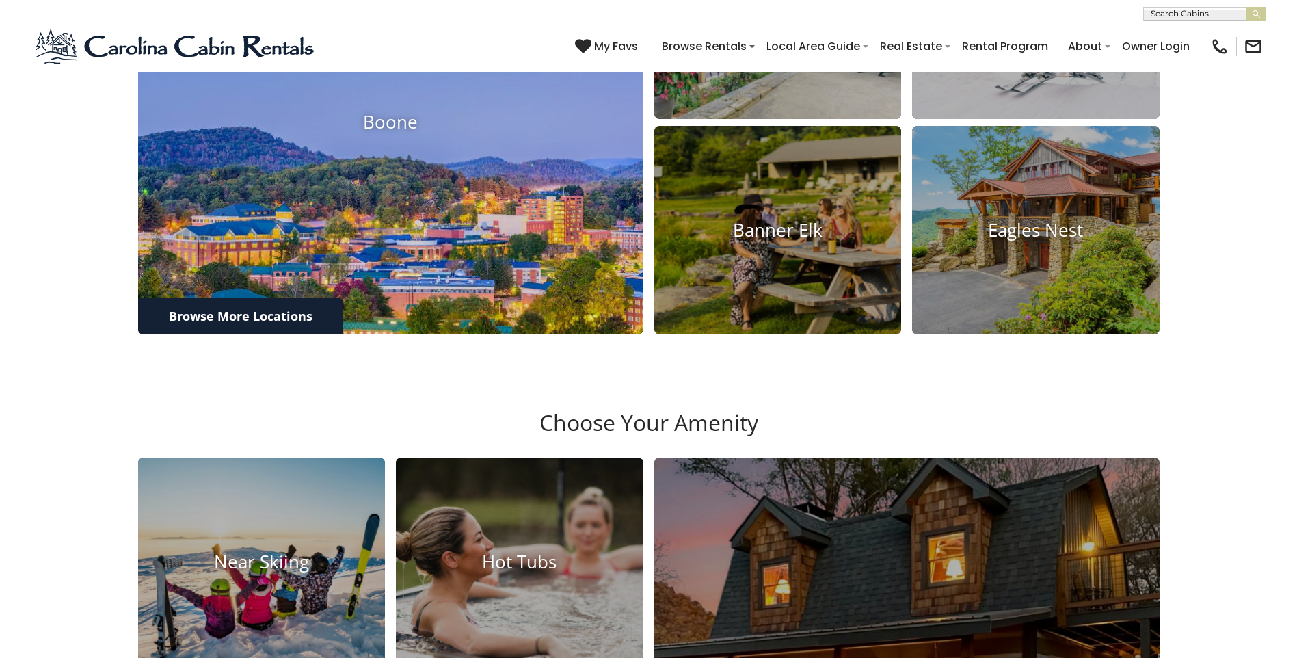
scroll to position [820, 0]
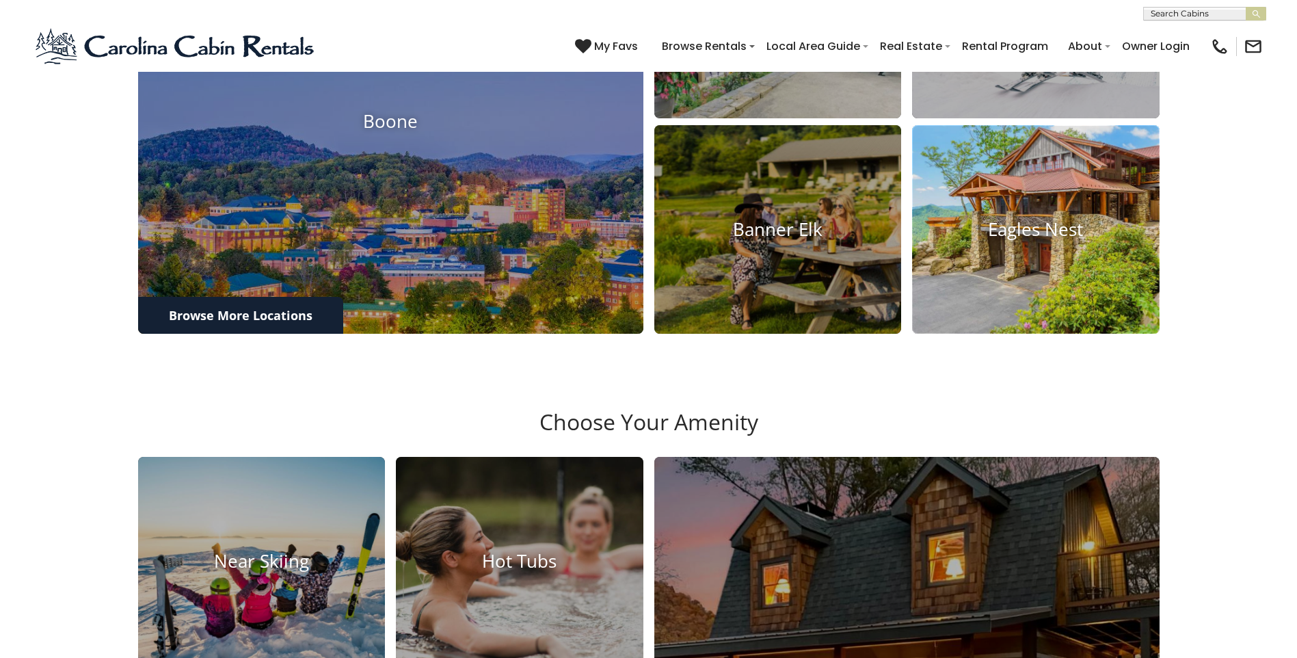
click at [1064, 240] on h4 "Eagles Nest" at bounding box center [1036, 229] width 248 height 21
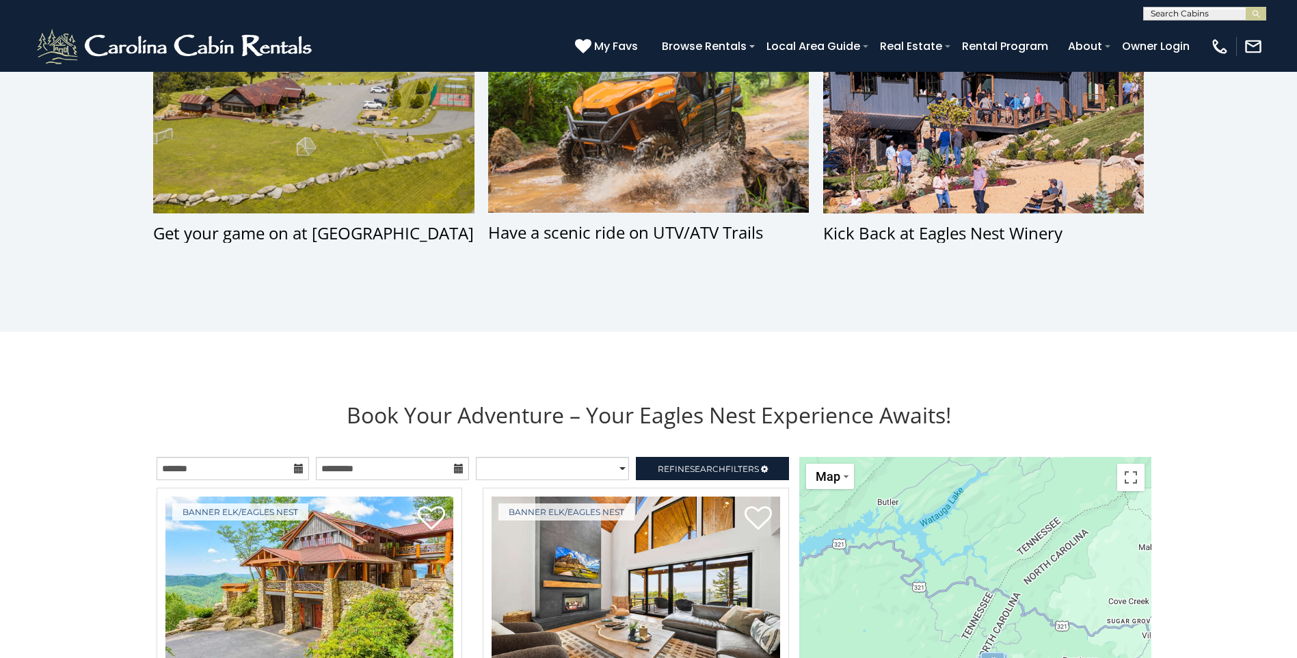
scroll to position [1367, 0]
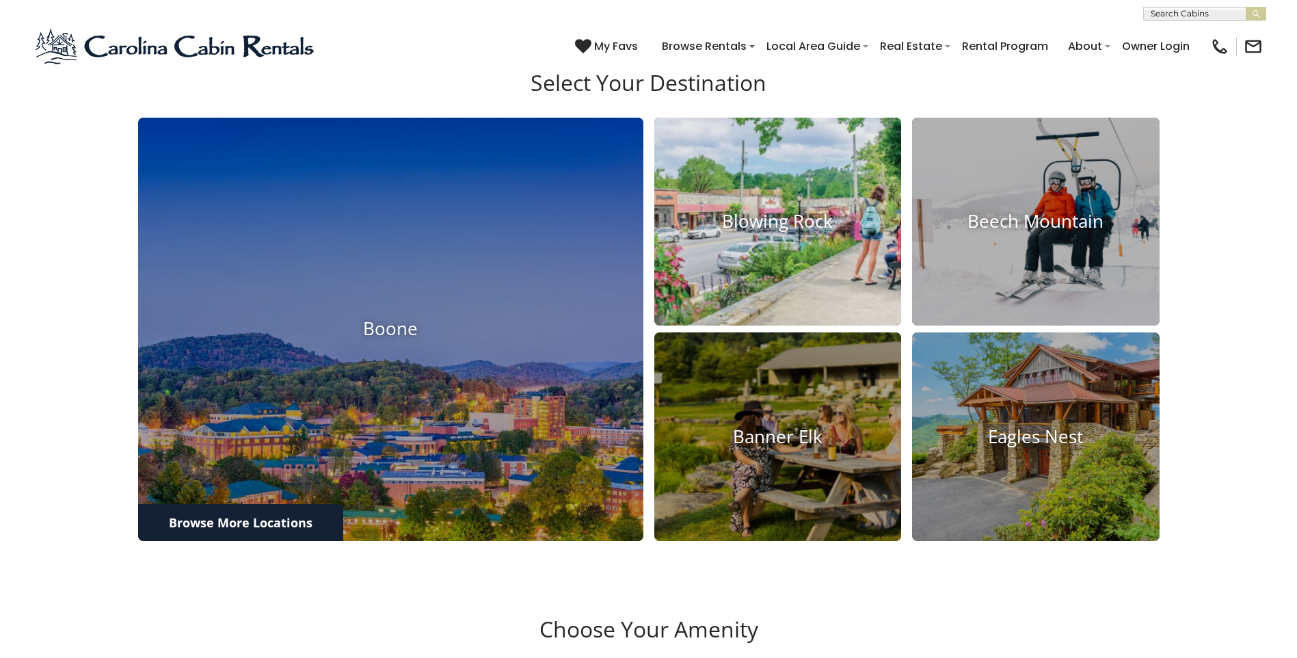
scroll to position [615, 0]
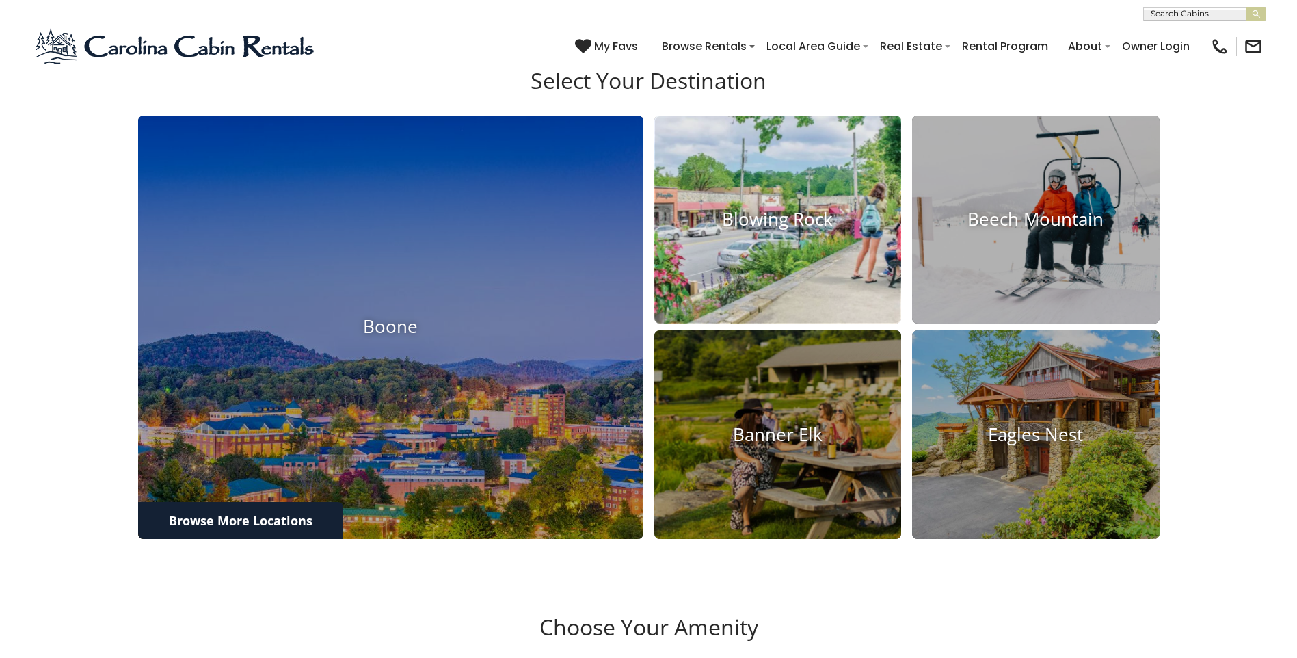
click at [777, 318] on img at bounding box center [777, 219] width 272 height 229
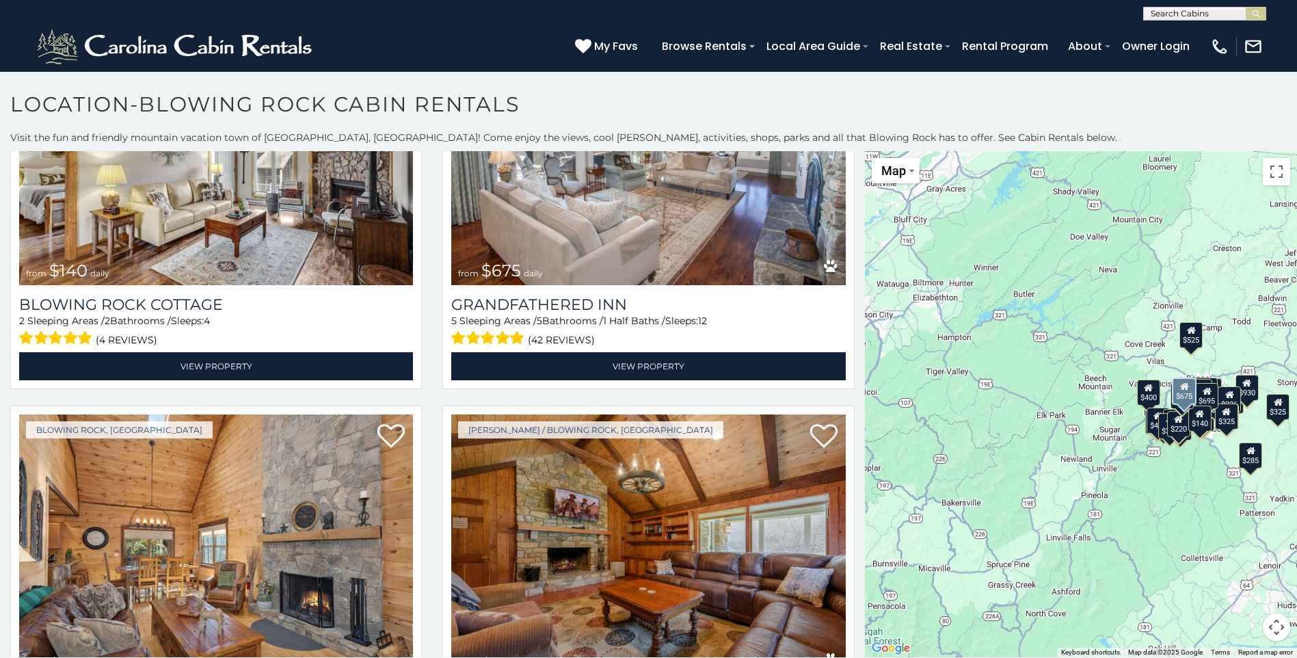
scroll to position [2667, 0]
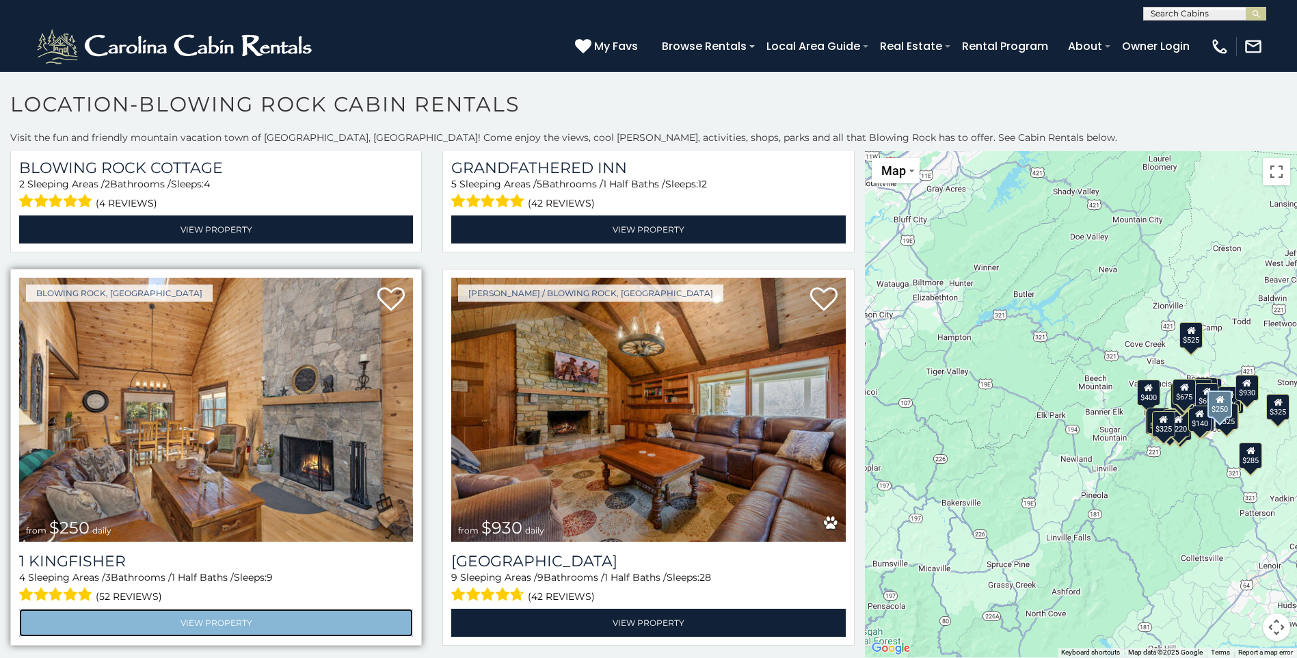
click at [213, 609] on link "View Property" at bounding box center [216, 623] width 394 height 28
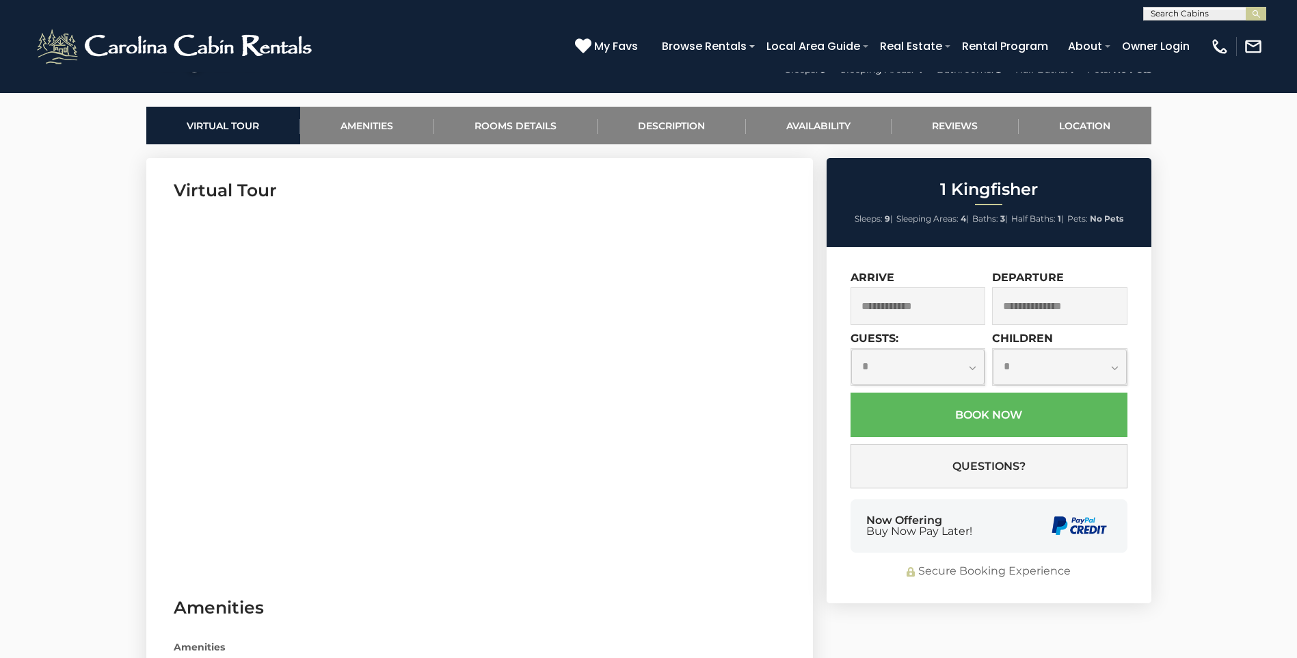
click at [916, 299] on input "text" at bounding box center [918, 306] width 135 height 38
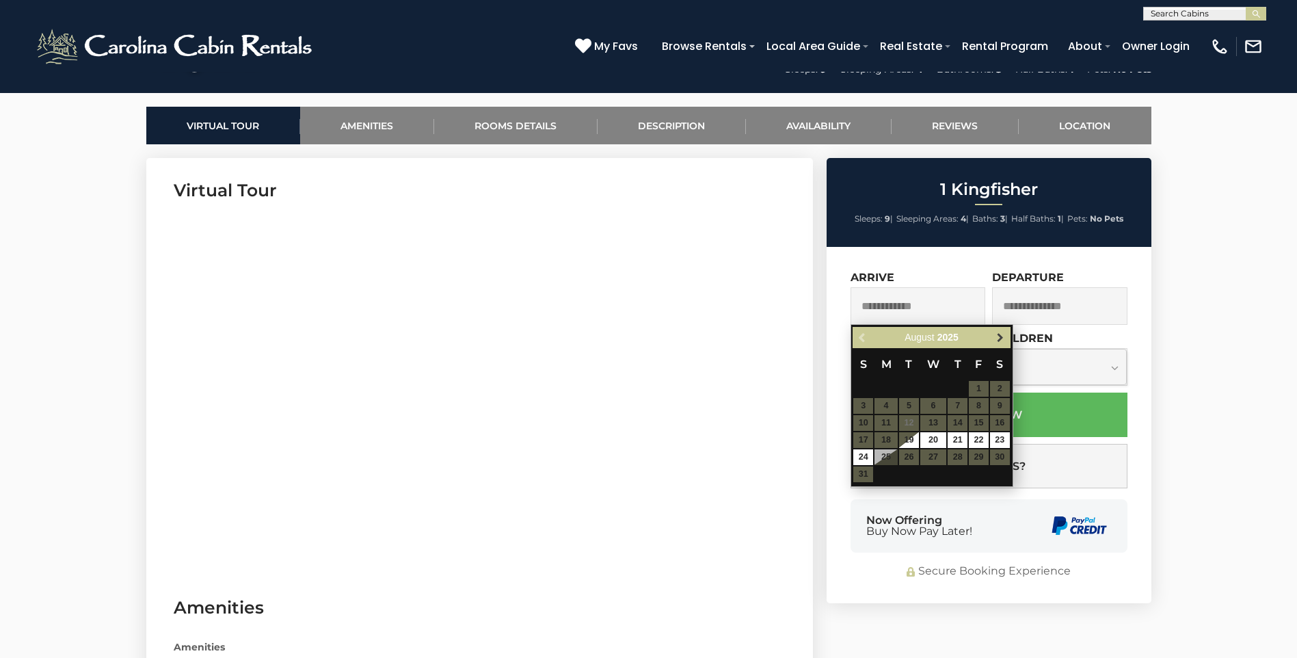
click at [1002, 336] on span "Next" at bounding box center [1000, 337] width 11 height 11
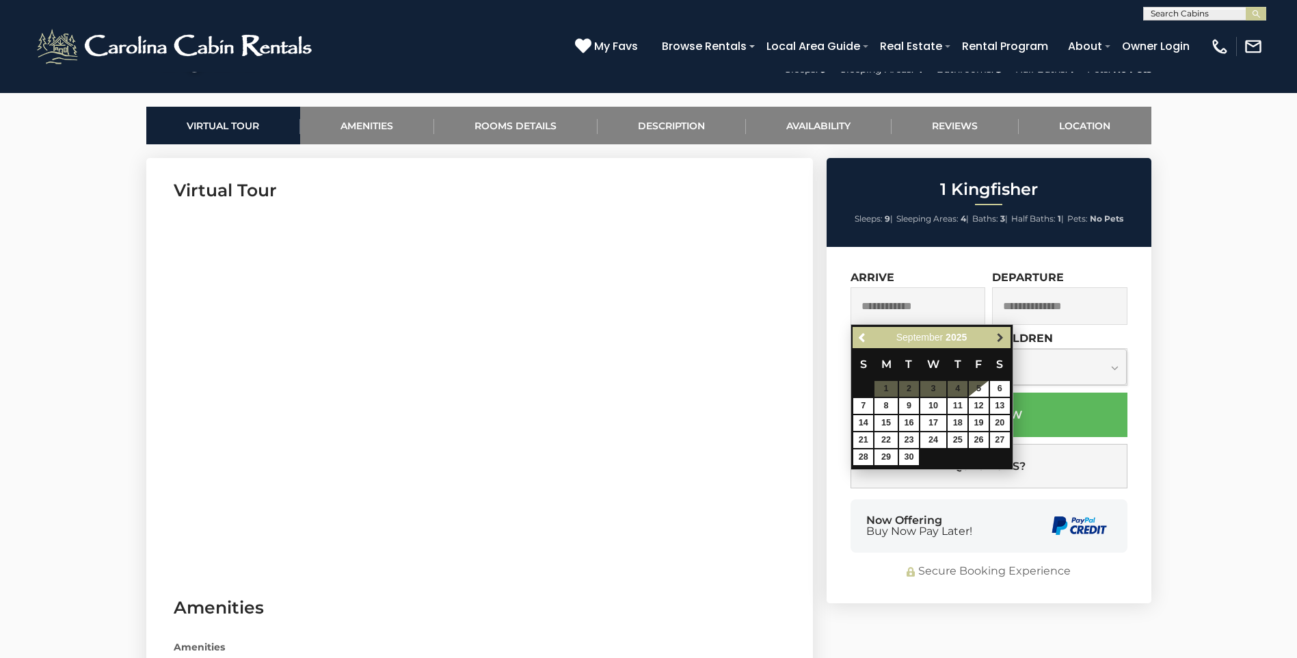
click at [1003, 335] on span "Next" at bounding box center [1000, 337] width 11 height 11
click at [977, 420] on link "17" at bounding box center [979, 423] width 20 height 16
type input "**********"
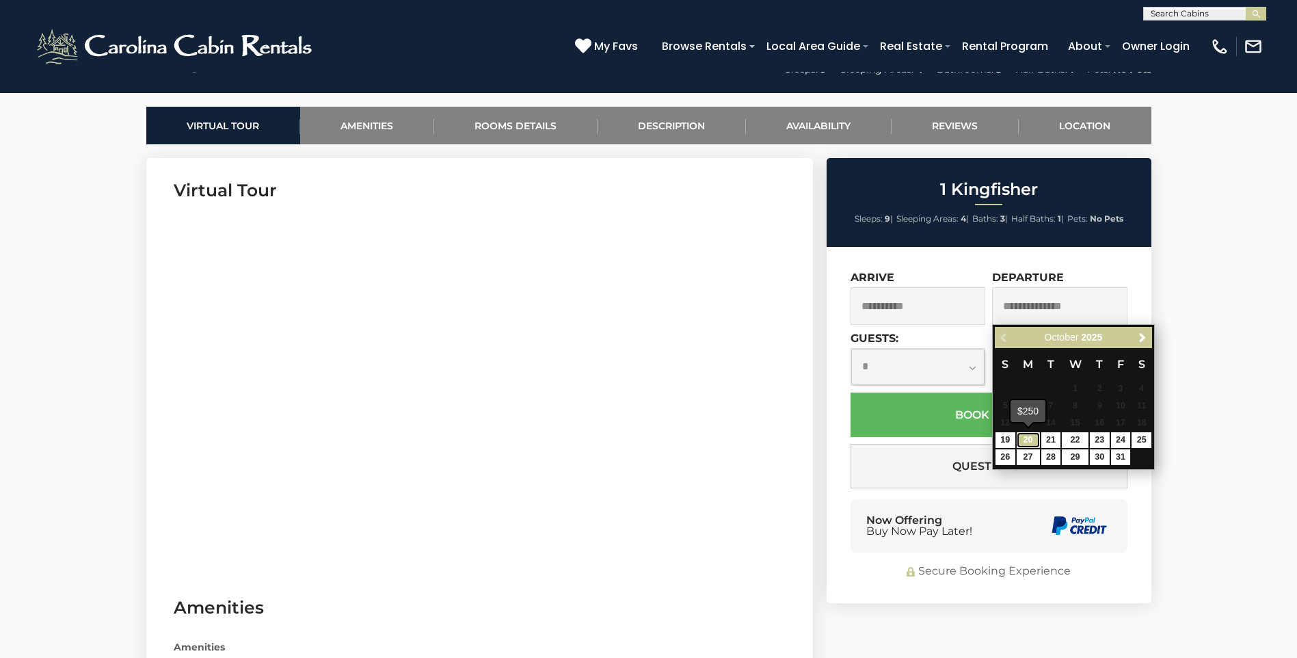
click at [1029, 436] on link "20" at bounding box center [1028, 440] width 23 height 16
type input "**********"
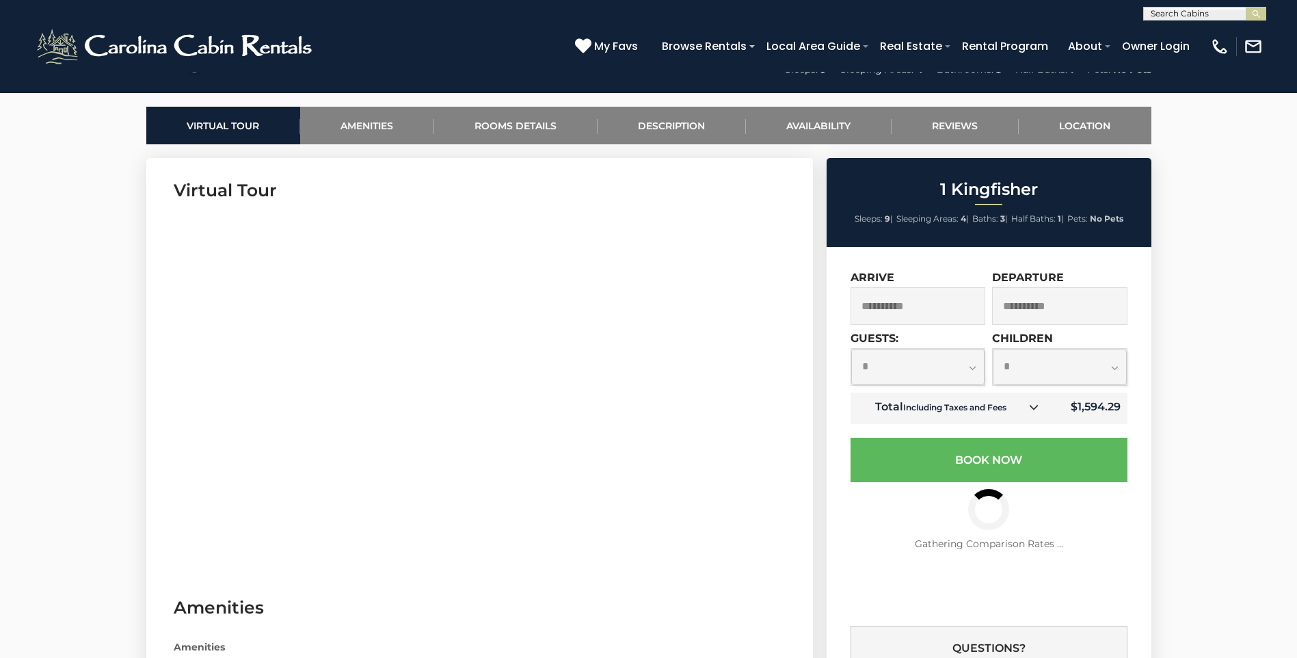
click at [973, 367] on select "**********" at bounding box center [918, 367] width 134 height 36
select select "*"
click at [851, 349] on select "**********" at bounding box center [918, 367] width 134 height 36
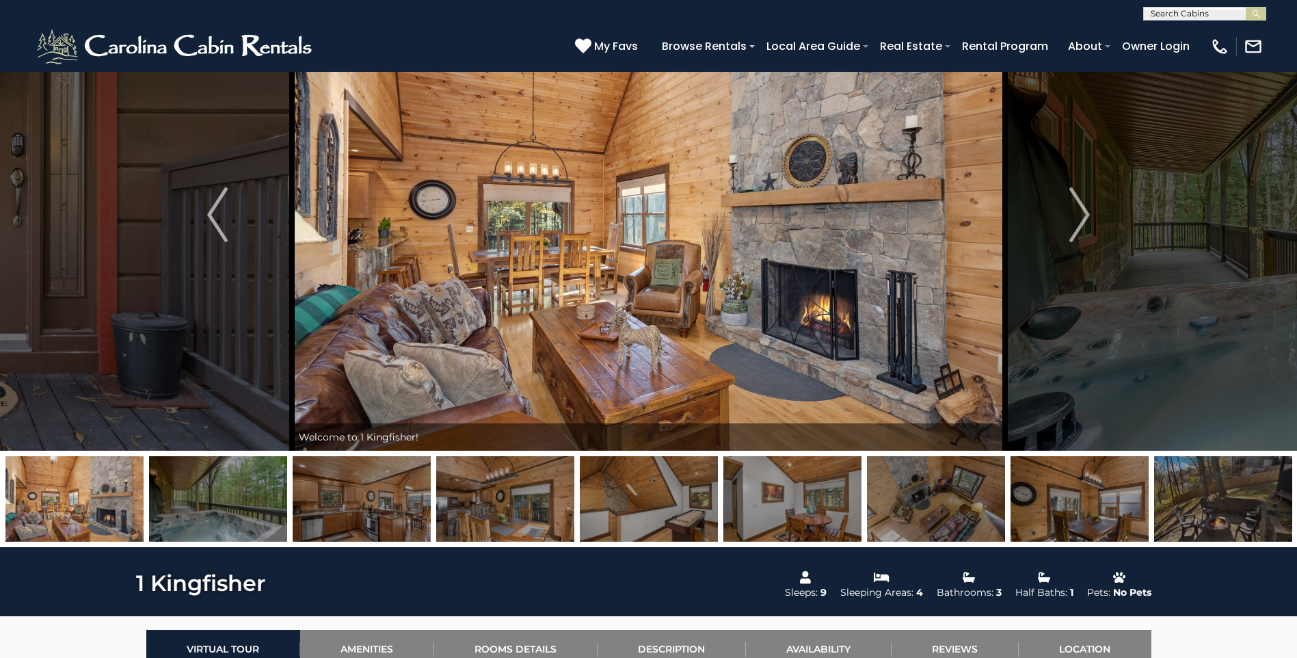
scroll to position [68, 0]
